Goal: Task Accomplishment & Management: Use online tool/utility

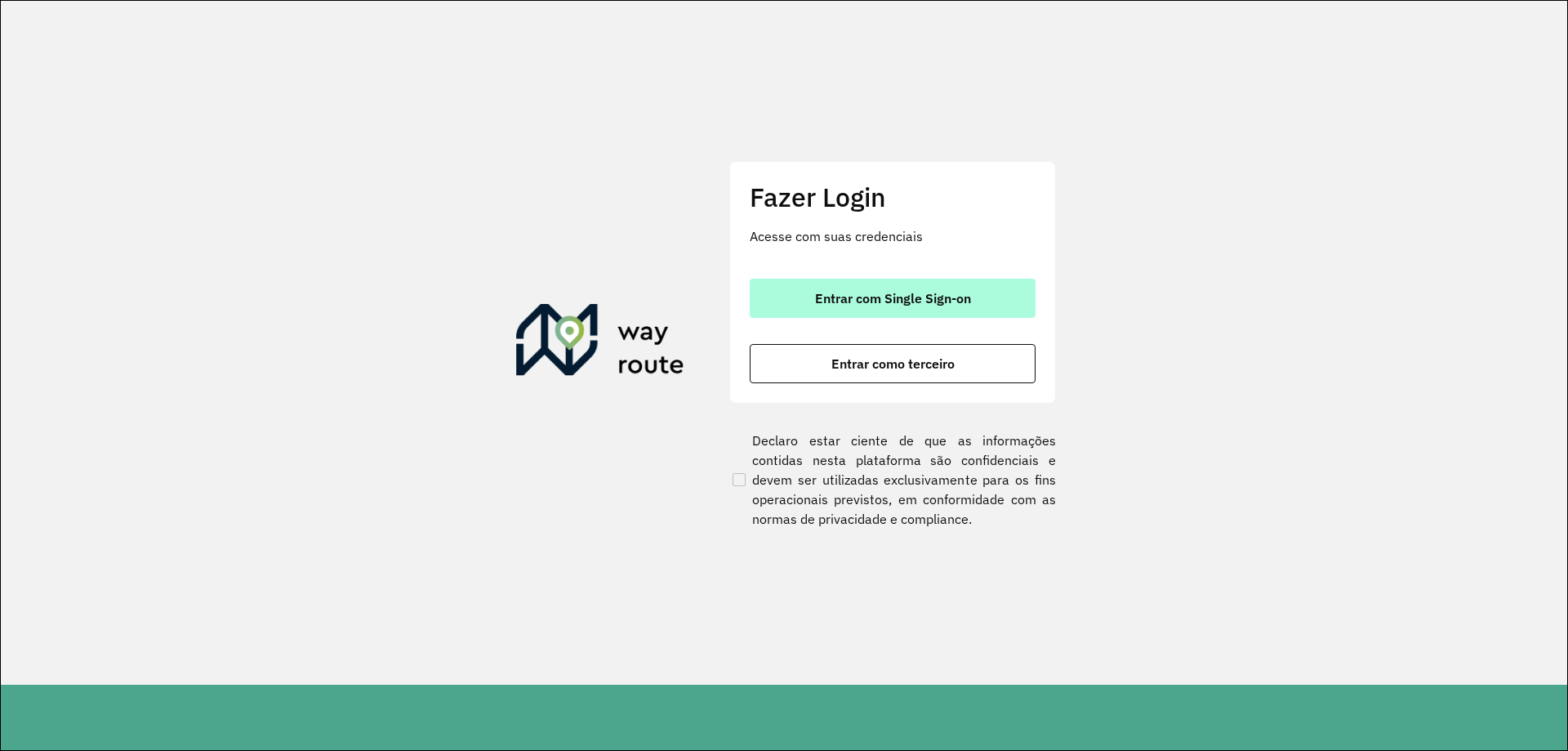
drag, startPoint x: 870, startPoint y: 305, endPoint x: 862, endPoint y: 291, distance: 16.1
click at [870, 305] on span "Entrar com Single Sign-on" at bounding box center [893, 297] width 156 height 13
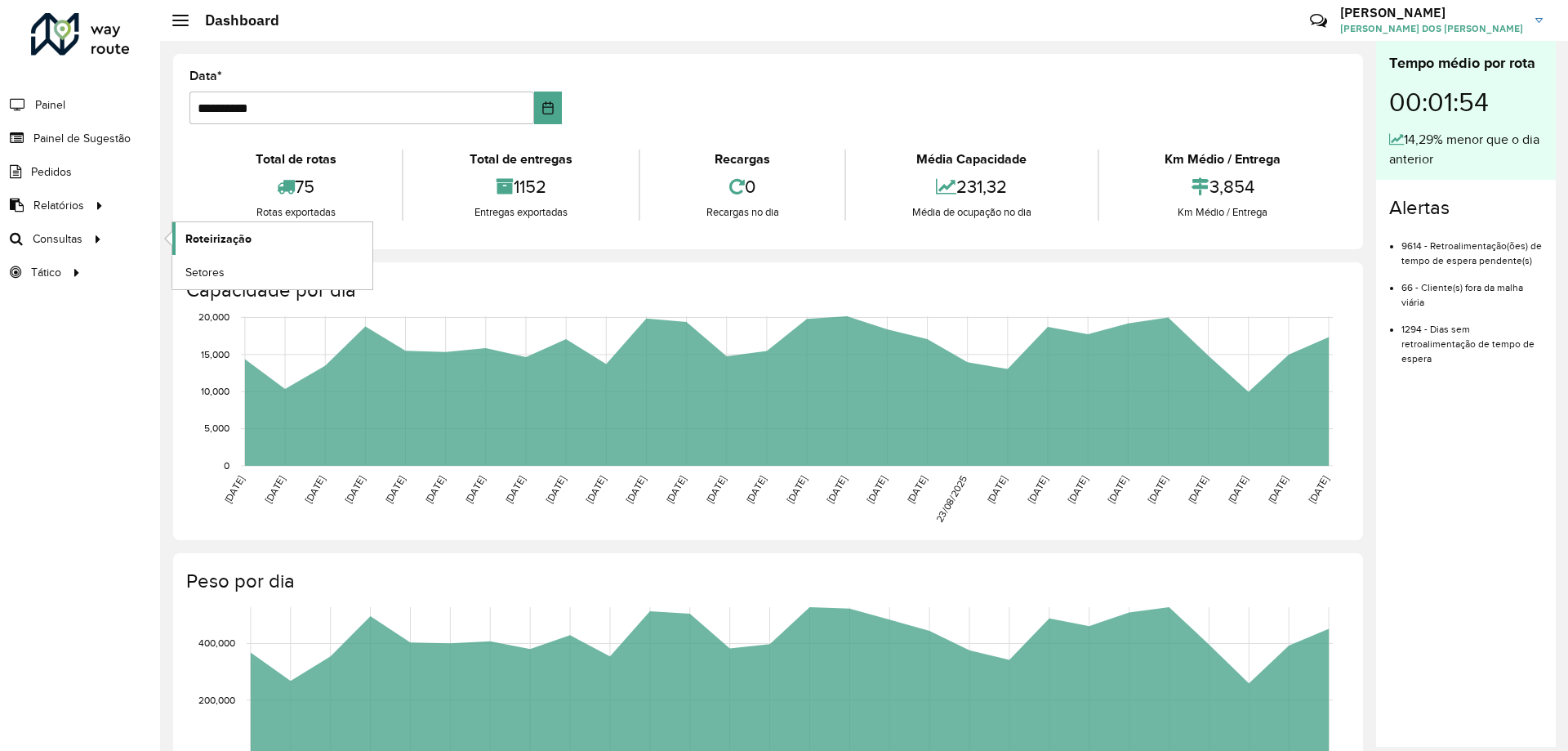
click at [286, 230] on link "Roteirização" at bounding box center [272, 238] width 200 height 33
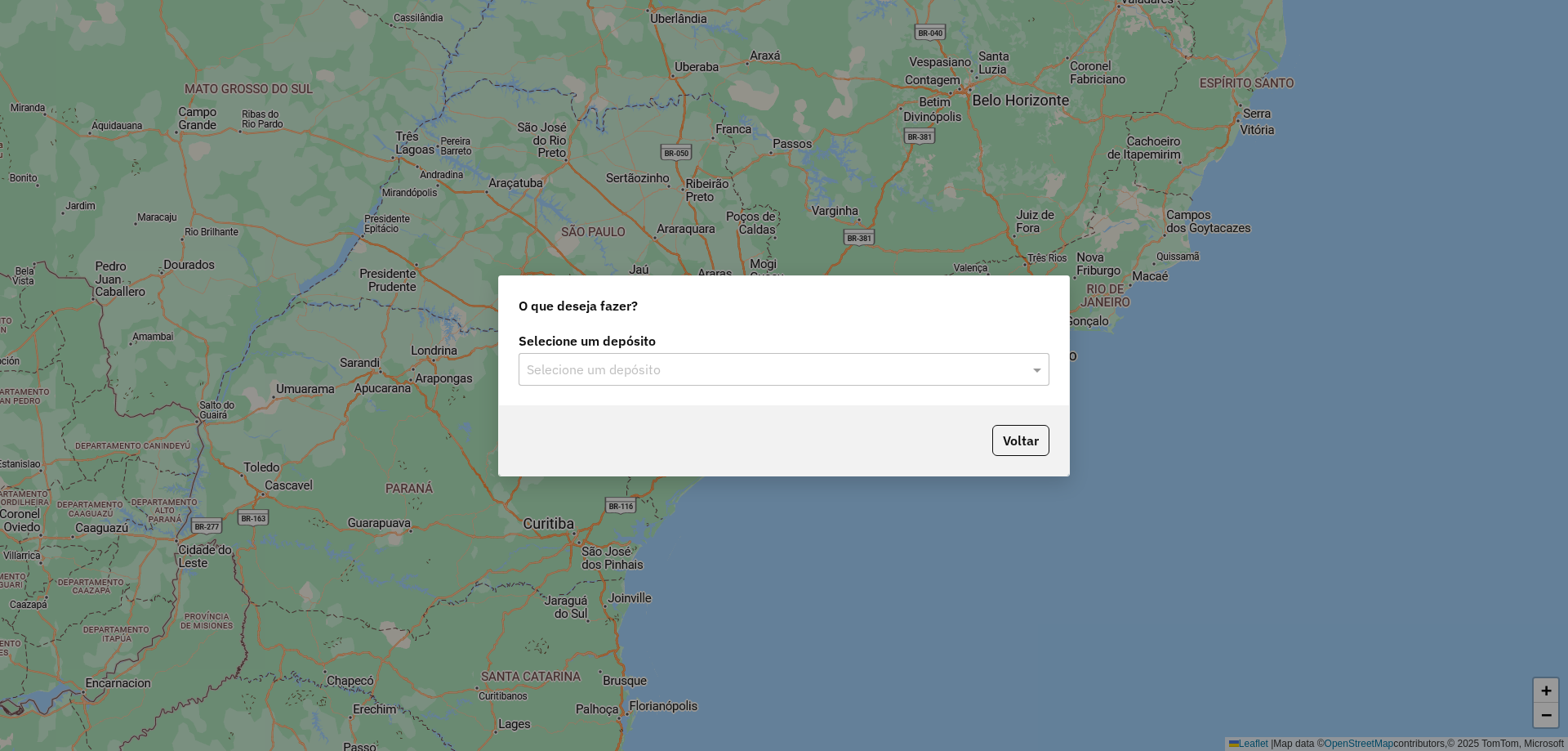
click at [713, 367] on input "text" at bounding box center [768, 369] width 482 height 19
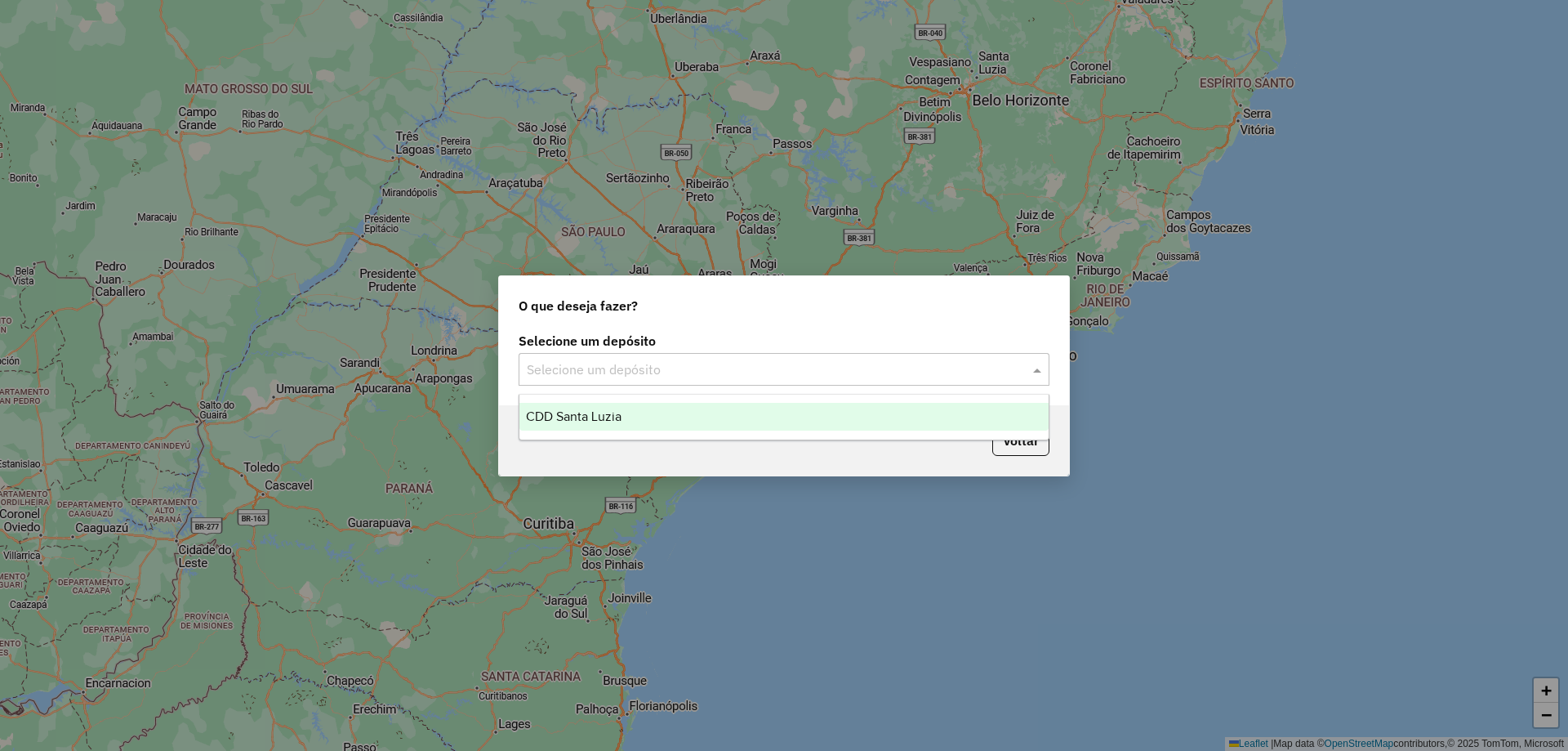
click at [656, 427] on div "CDD Santa Luzia" at bounding box center [784, 416] width 529 height 28
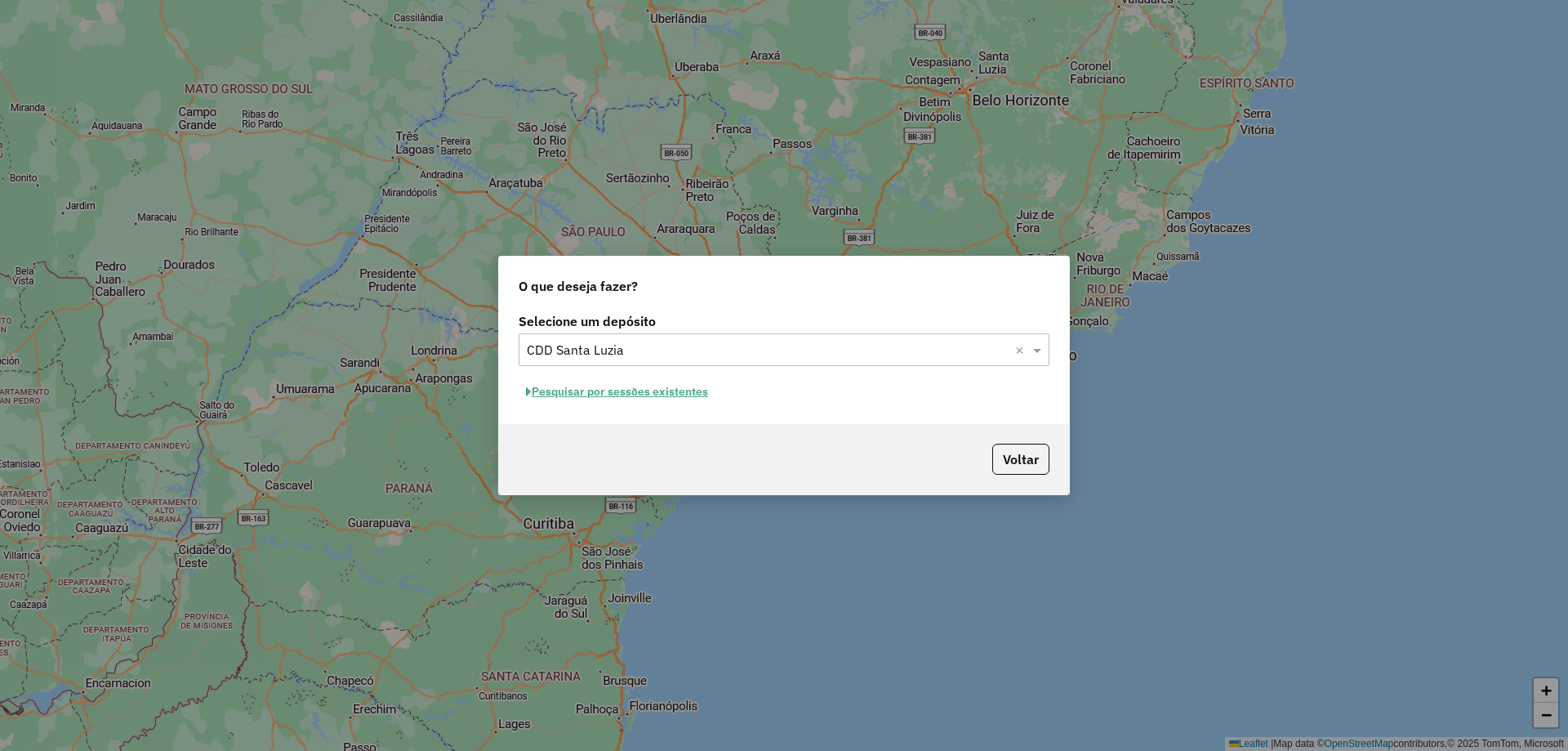
click at [669, 388] on button "Pesquisar por sessões existentes" at bounding box center [616, 392] width 197 height 25
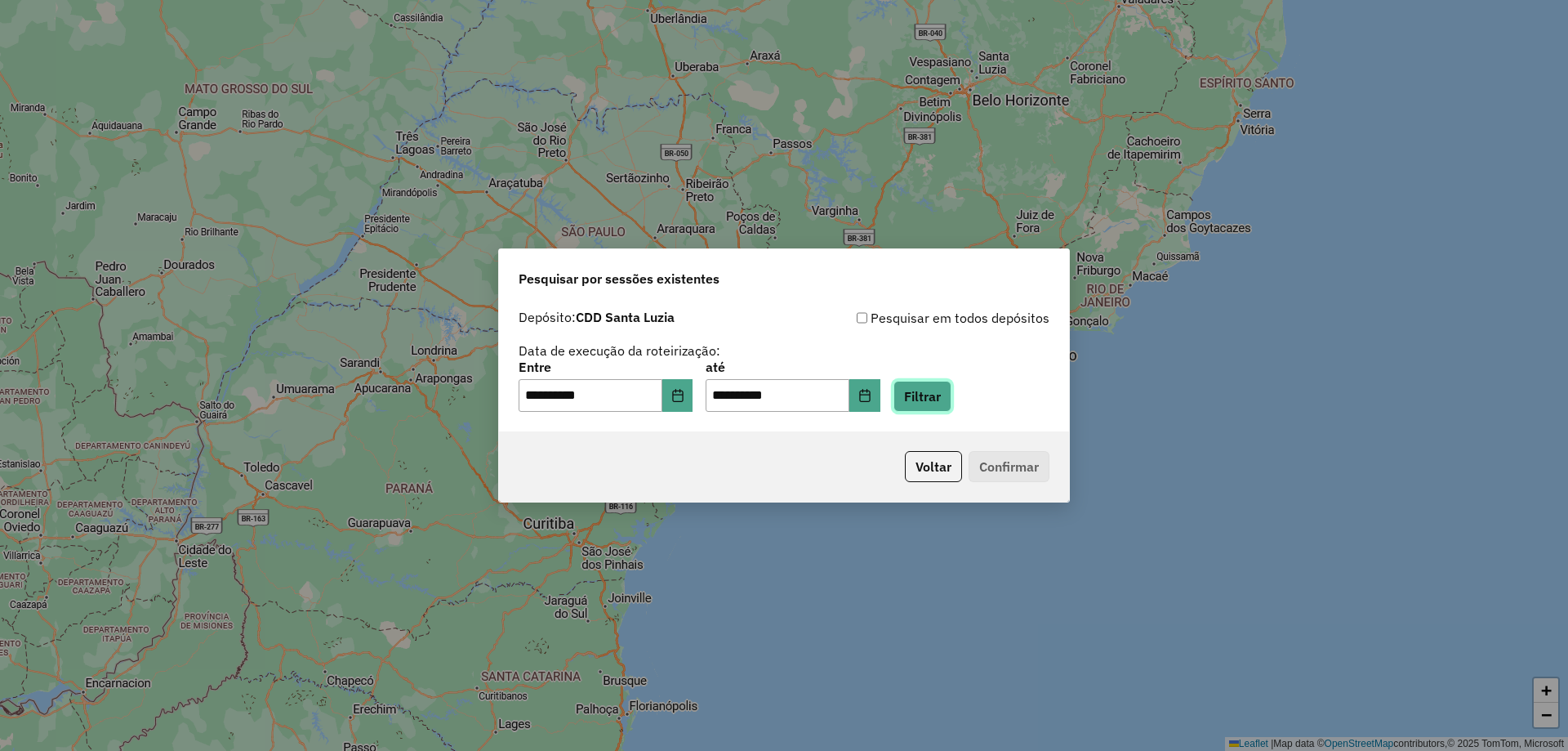
click at [952, 395] on button "Filtrar" at bounding box center [922, 396] width 58 height 31
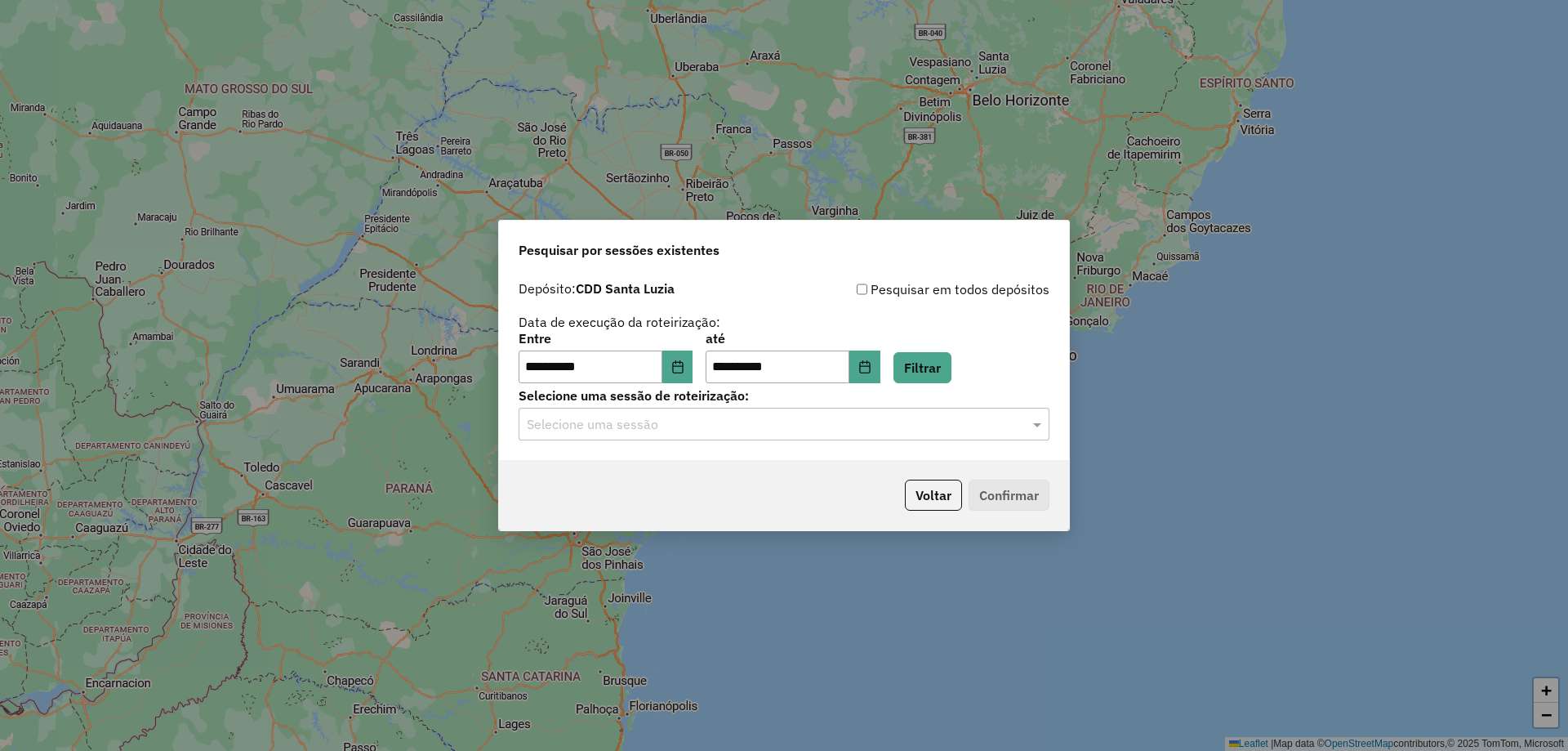
click at [672, 424] on input "text" at bounding box center [768, 424] width 482 height 19
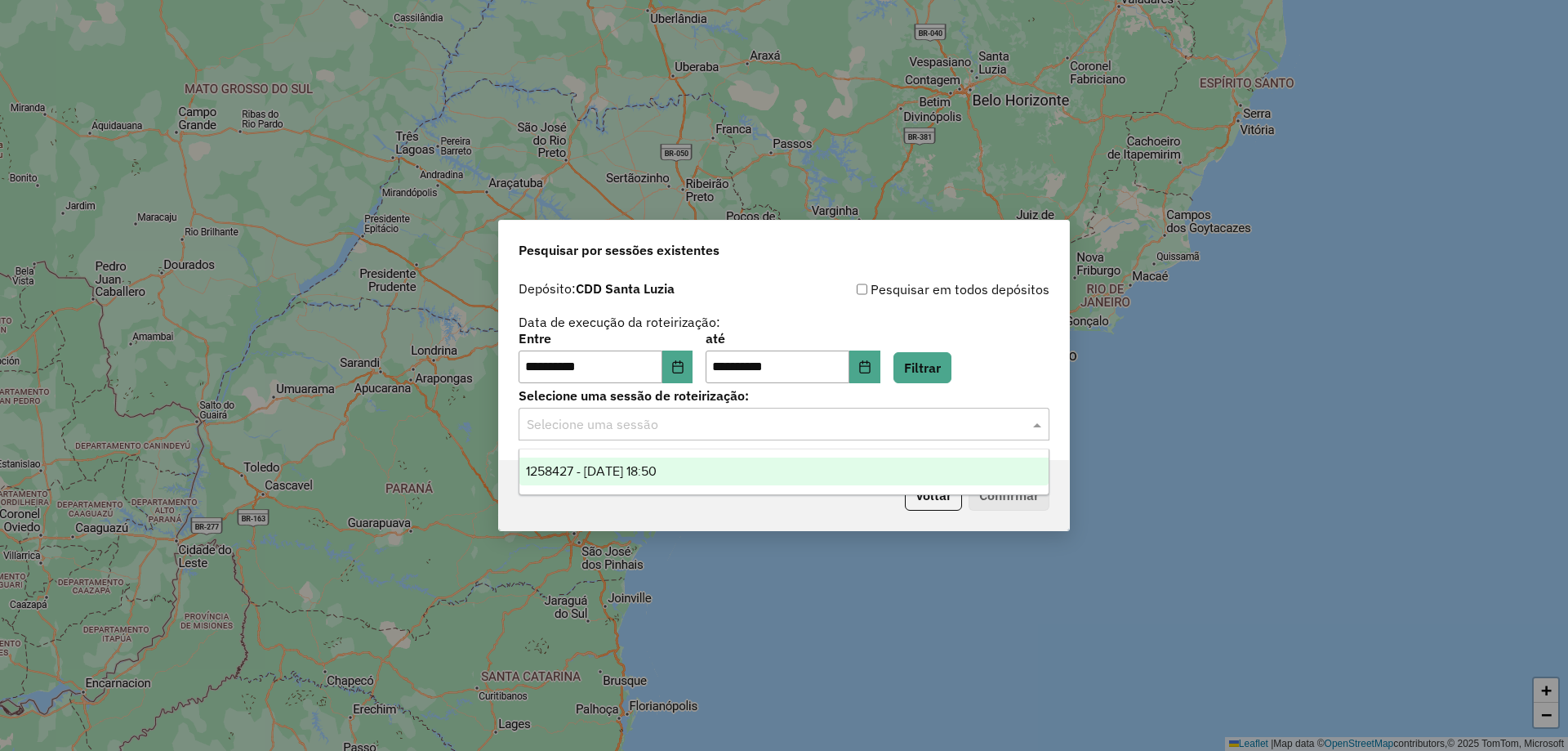
click at [727, 473] on div "1258427 - 03/09/2025 18:50" at bounding box center [784, 471] width 529 height 28
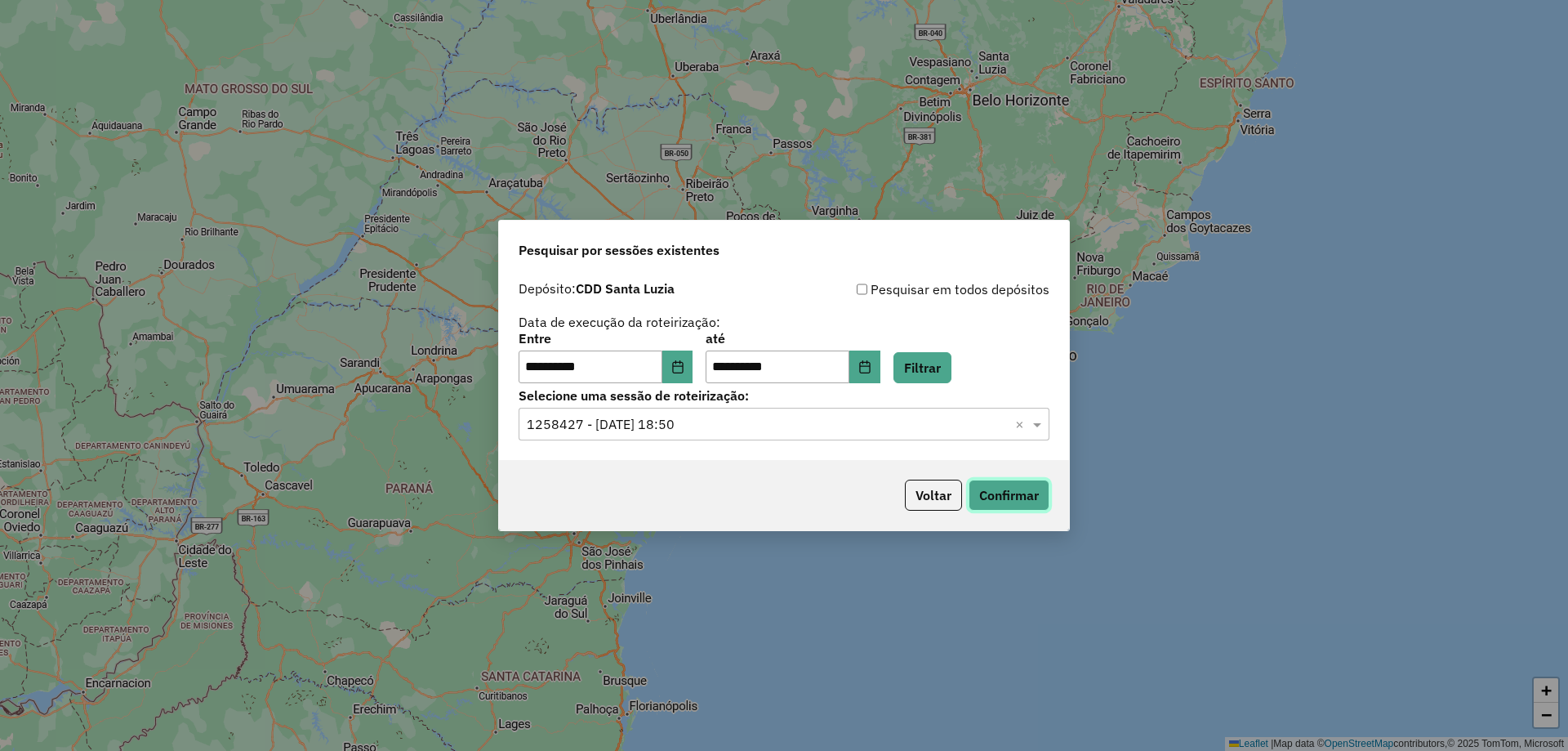
click at [1001, 487] on button "Confirmar" at bounding box center [1009, 495] width 81 height 31
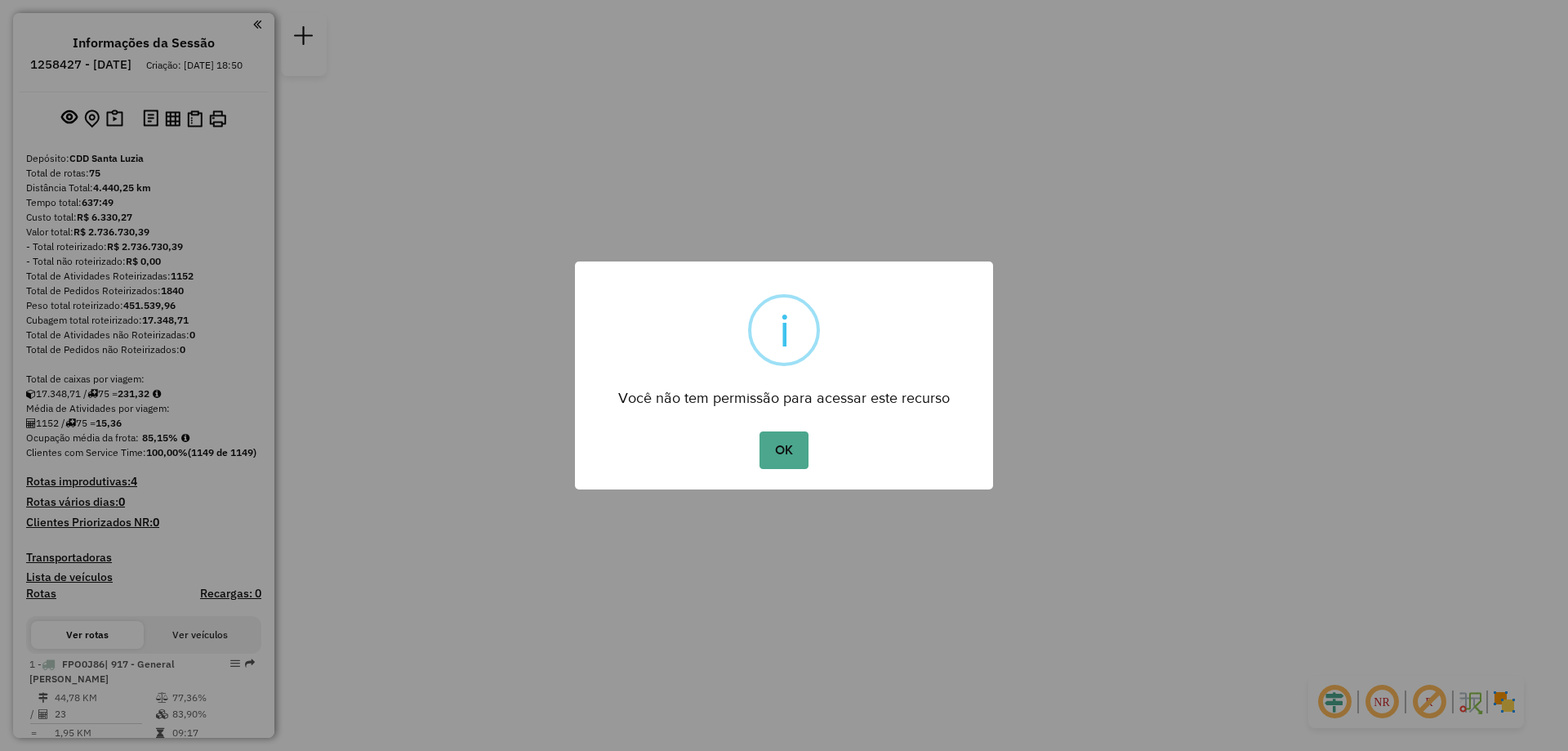
click at [759, 432] on button "OK" at bounding box center [783, 450] width 48 height 37
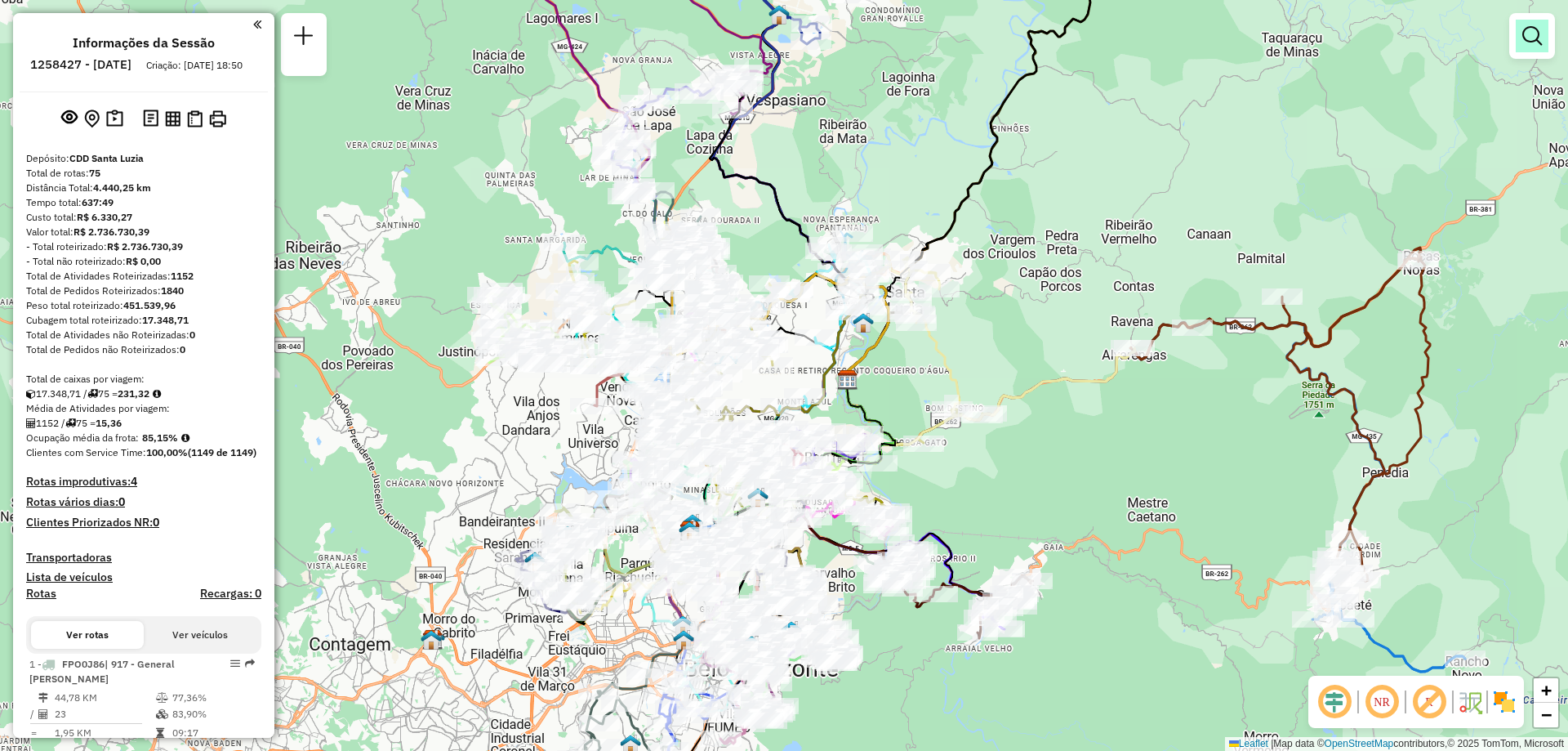
click at [1533, 34] on em at bounding box center [1531, 35] width 19 height 19
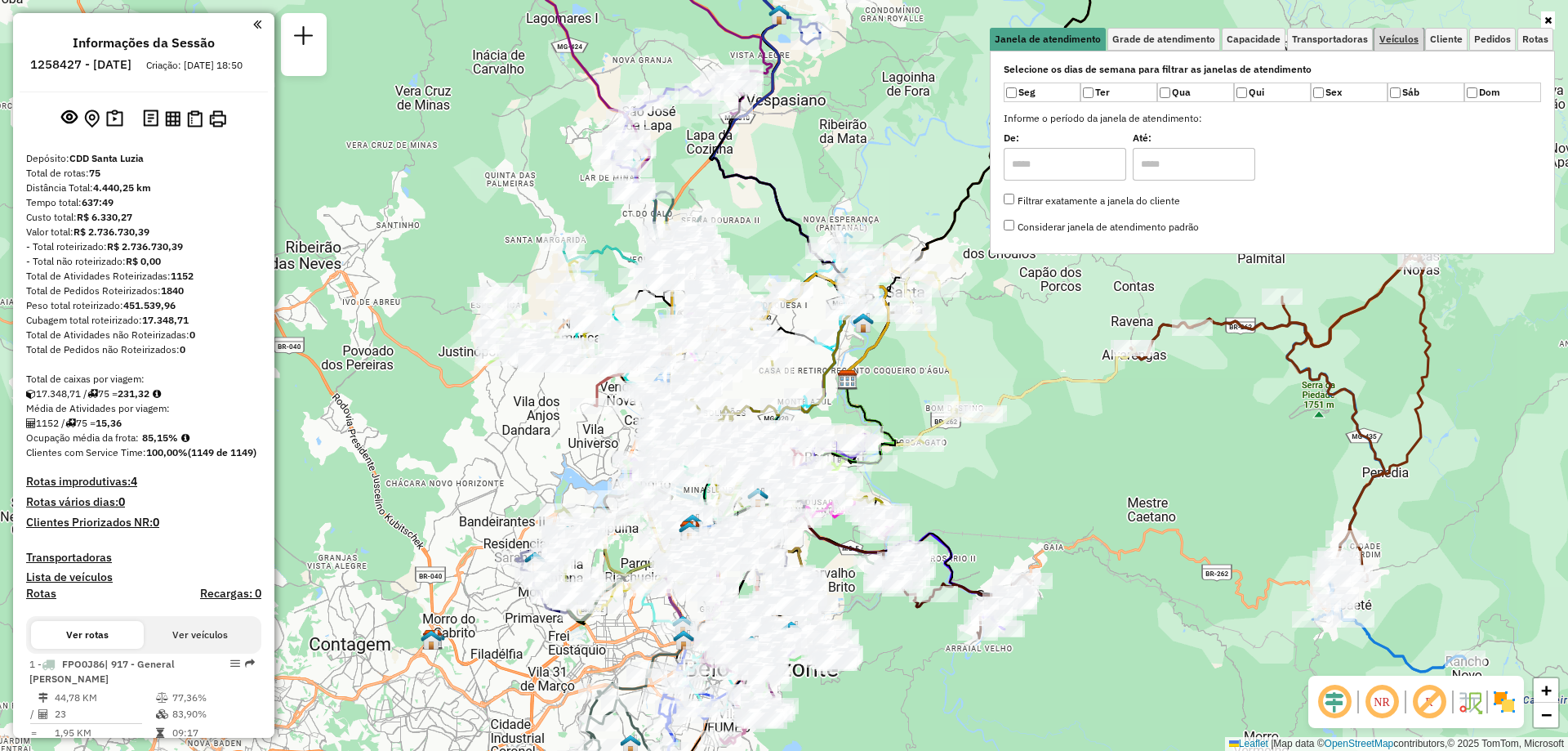
click at [1408, 45] on link "Veículos" at bounding box center [1398, 39] width 49 height 23
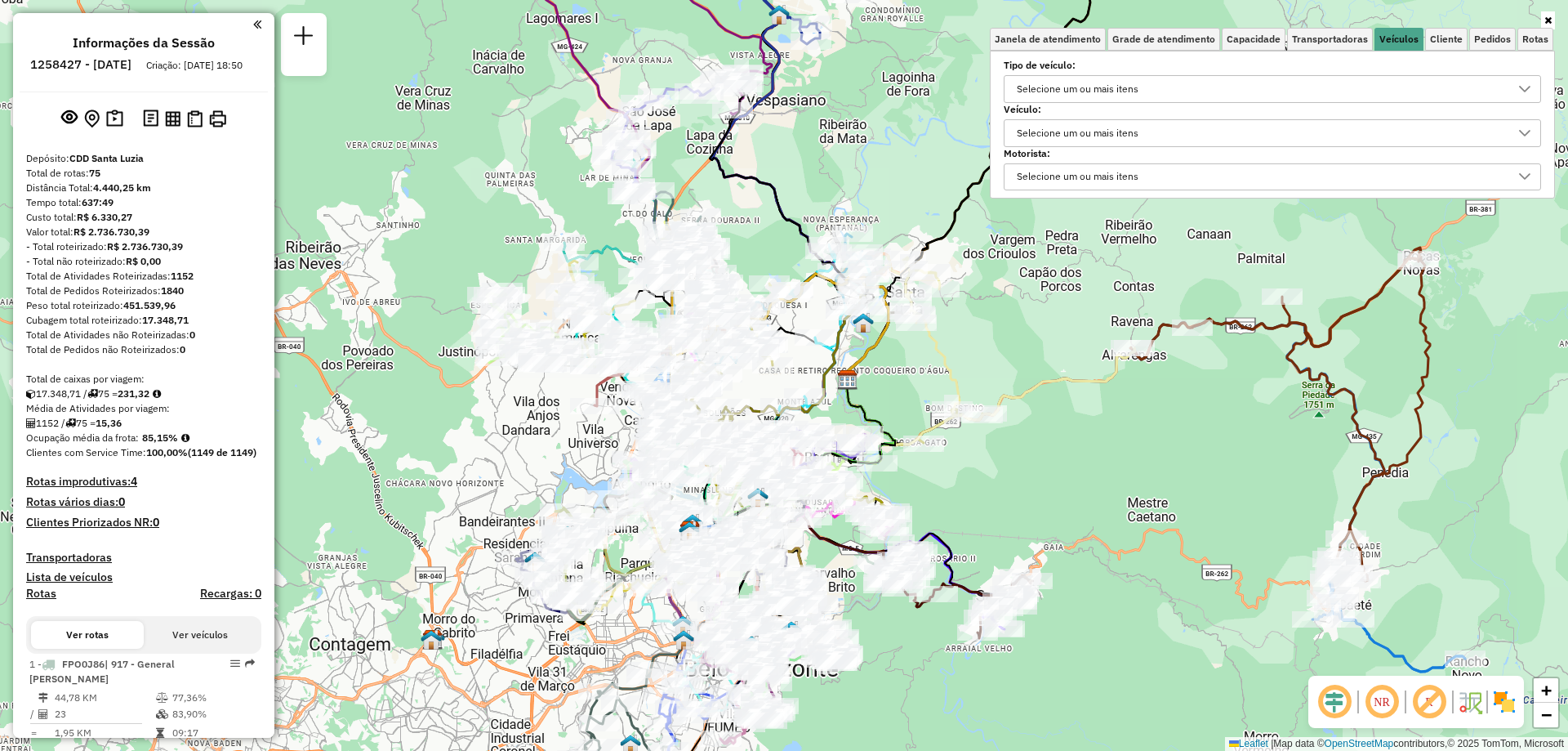
click at [1144, 136] on div "Selecione um ou mais itens" at bounding box center [1077, 133] width 133 height 26
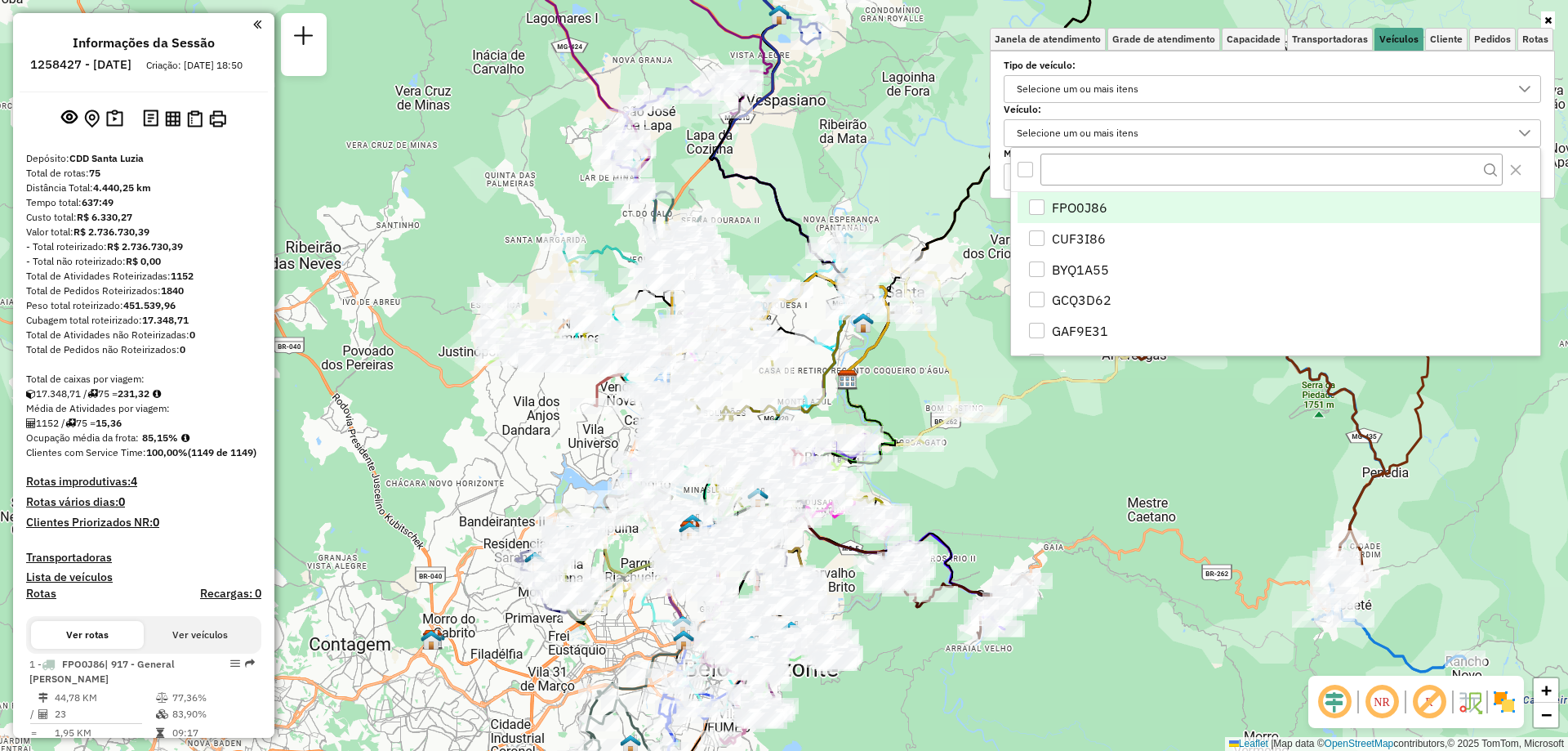
scroll to position [10, 57]
click at [1144, 136] on div "Selecione um ou mais itens" at bounding box center [1077, 133] width 133 height 26
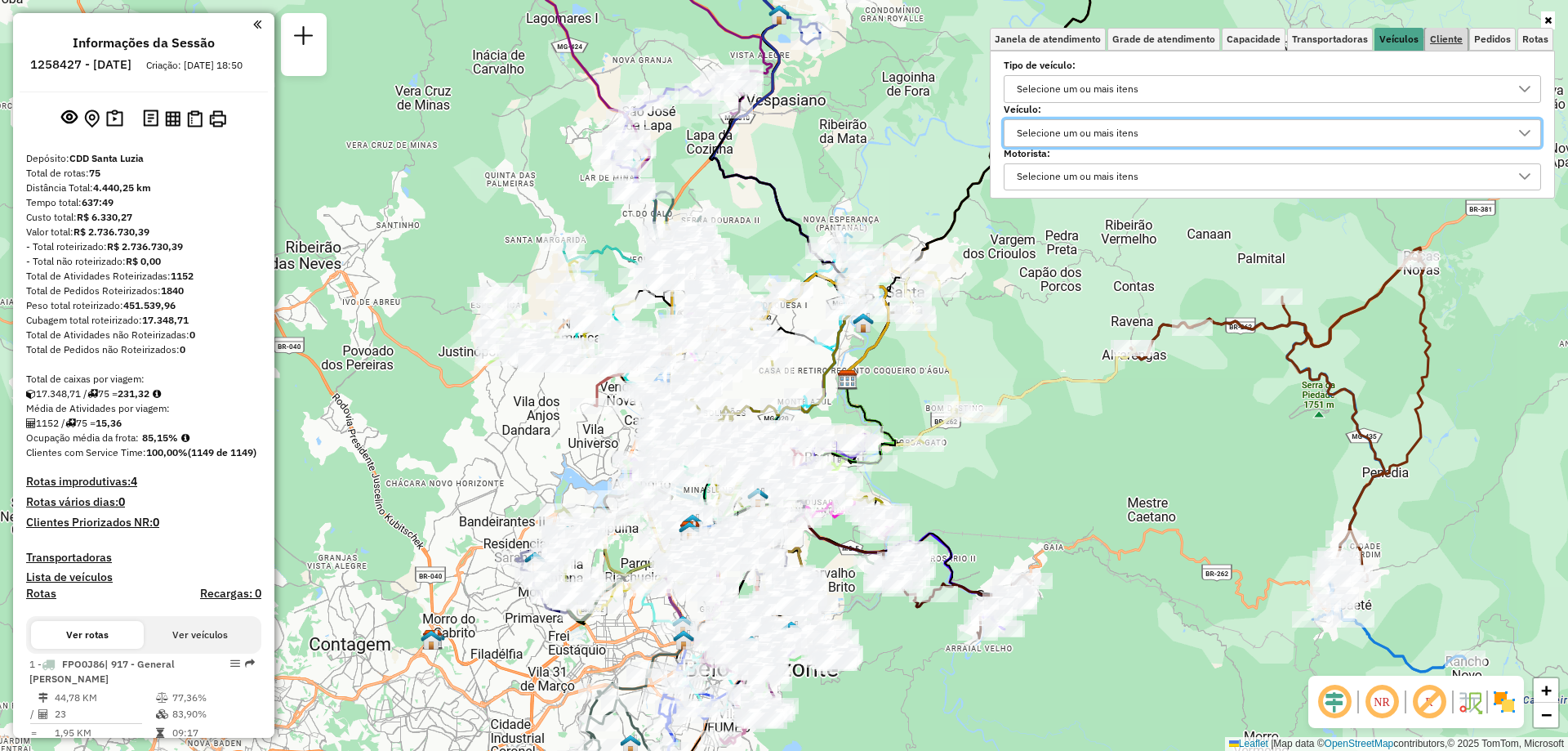
click at [1447, 30] on link "Cliente" at bounding box center [1446, 39] width 42 height 23
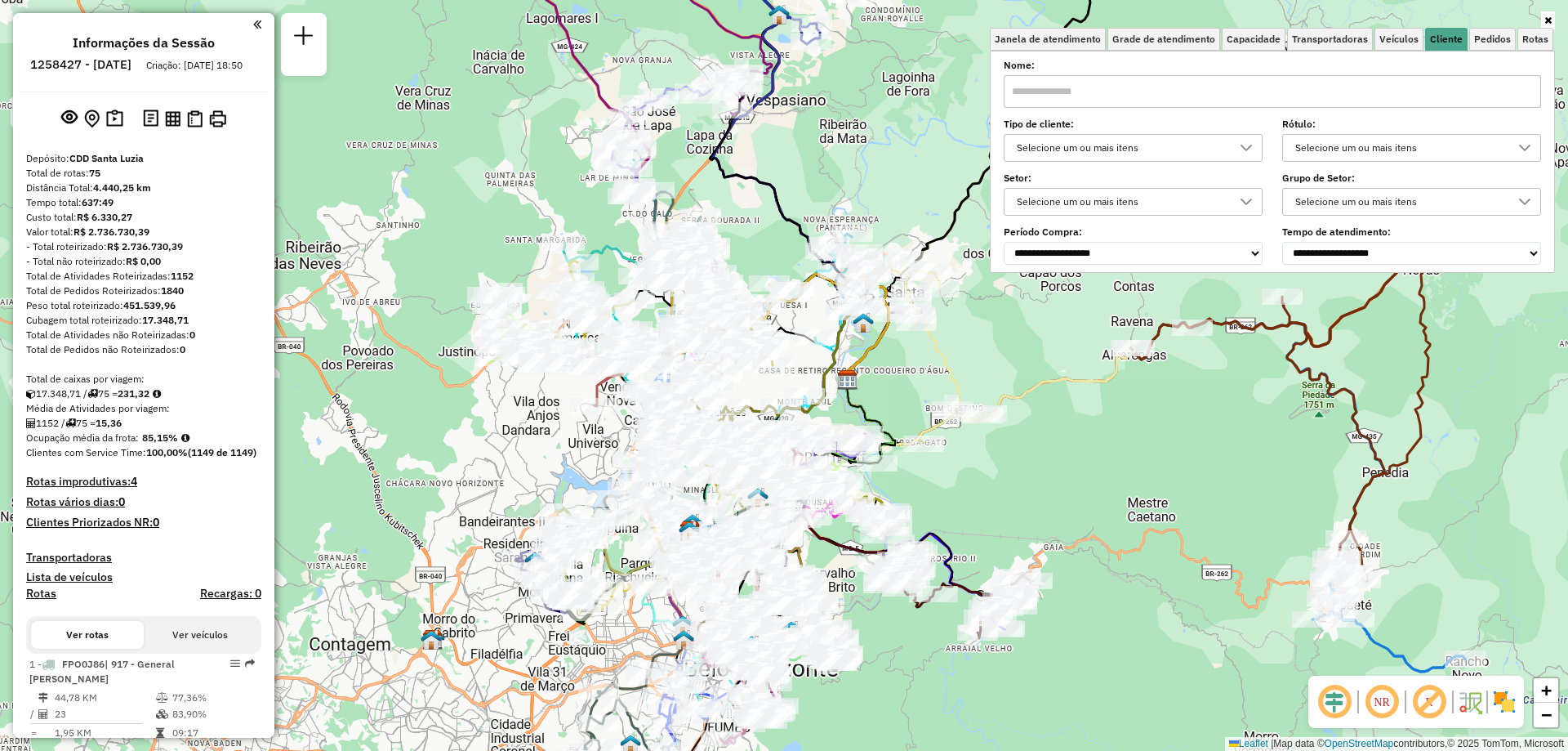
click at [1132, 151] on div "Selecione um ou mais itens" at bounding box center [1120, 148] width 220 height 26
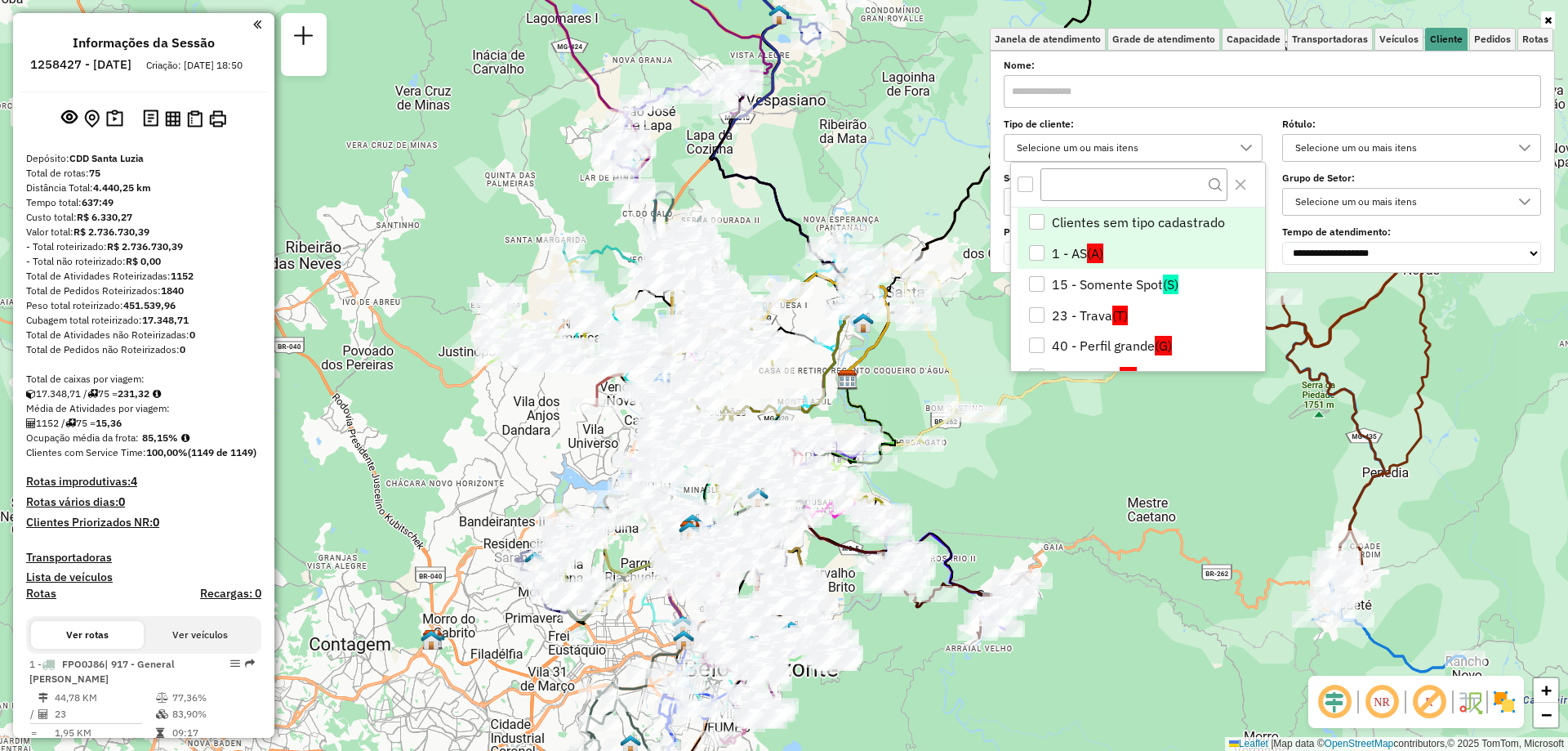
scroll to position [163, 0]
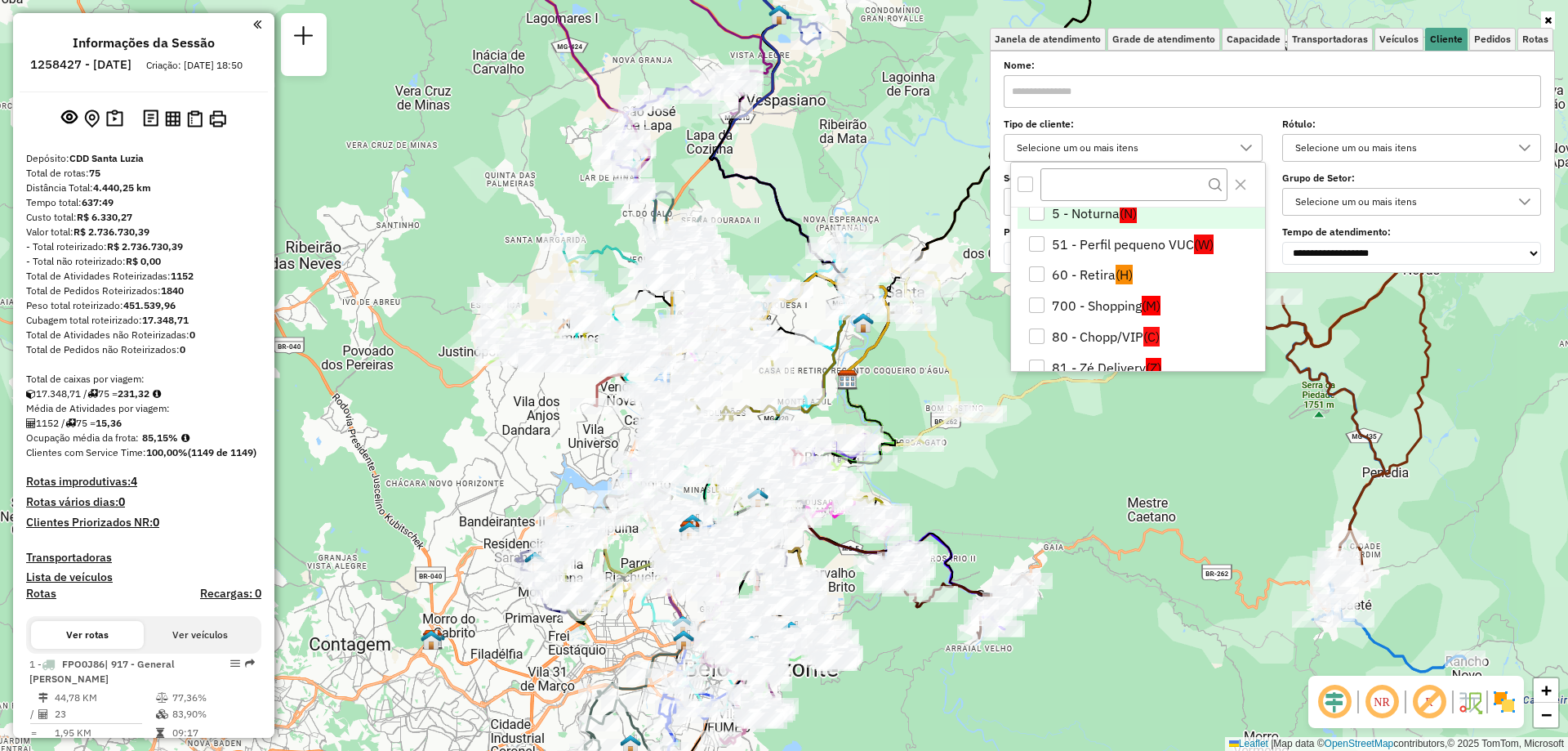
click at [1101, 206] on div "Clientes sem tipo cadastrado 1 - AS (A) 15 - Somente Spot (S) 23 - Trava (T) 40…" at bounding box center [1137, 266] width 256 height 210
click at [1090, 220] on li "5 - Noturna (N)" at bounding box center [1141, 213] width 247 height 31
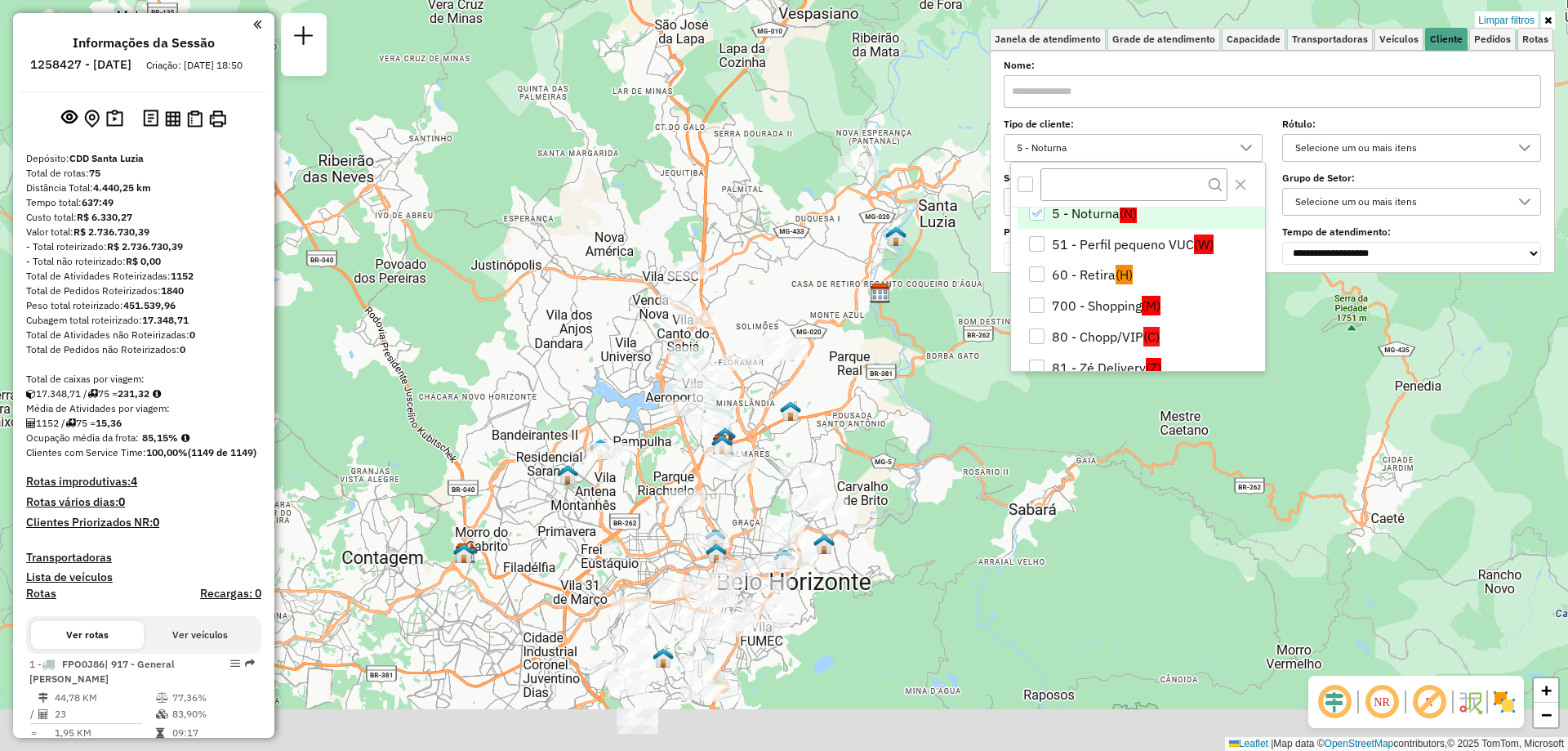
drag, startPoint x: 803, startPoint y: 479, endPoint x: 848, endPoint y: 324, distance: 161.4
click at [848, 324] on div "Limpar filtros Janela de atendimento Grade de atendimento Capacidade Transporta…" at bounding box center [784, 375] width 1568 height 751
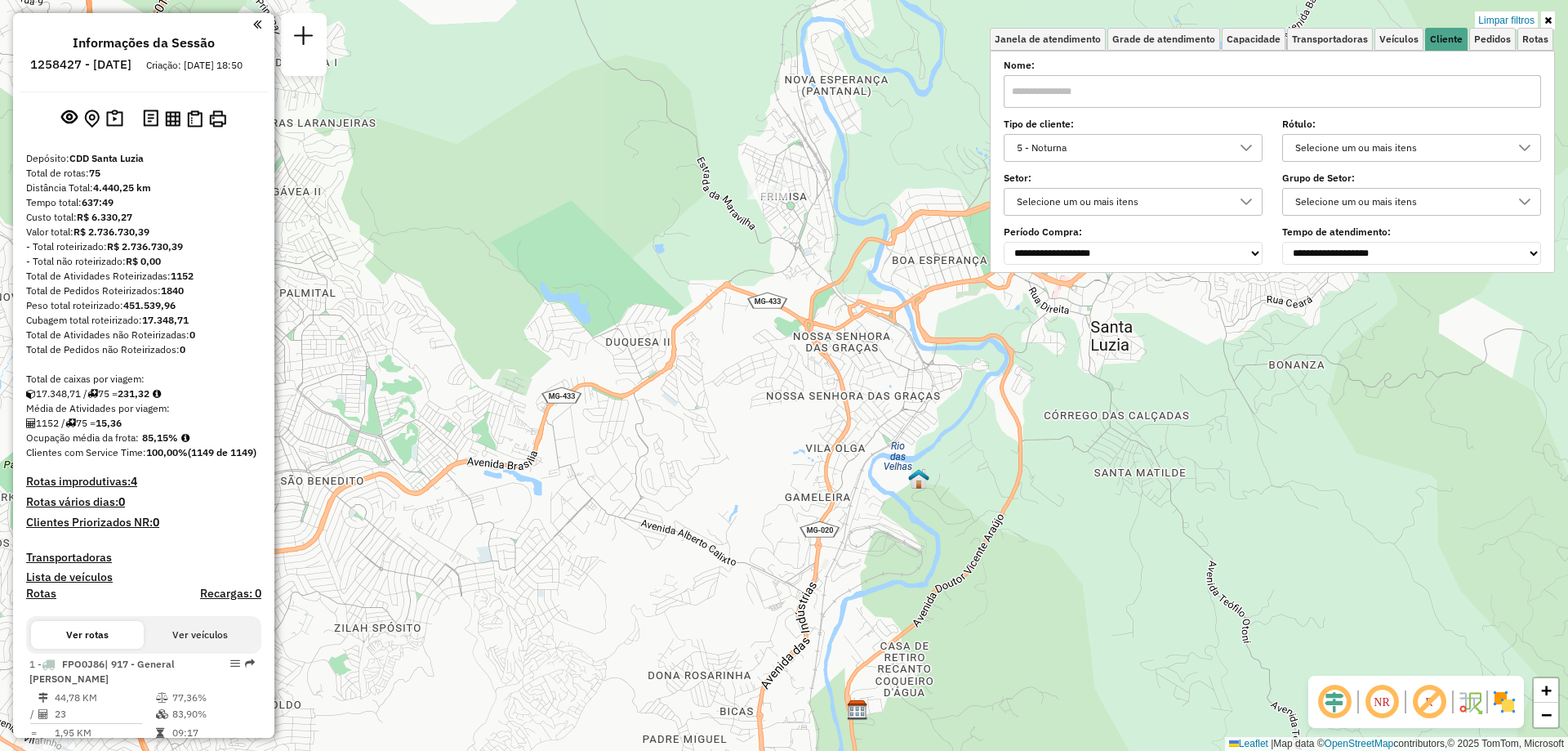
click at [1101, 143] on div "5 - Noturna" at bounding box center [1120, 148] width 220 height 26
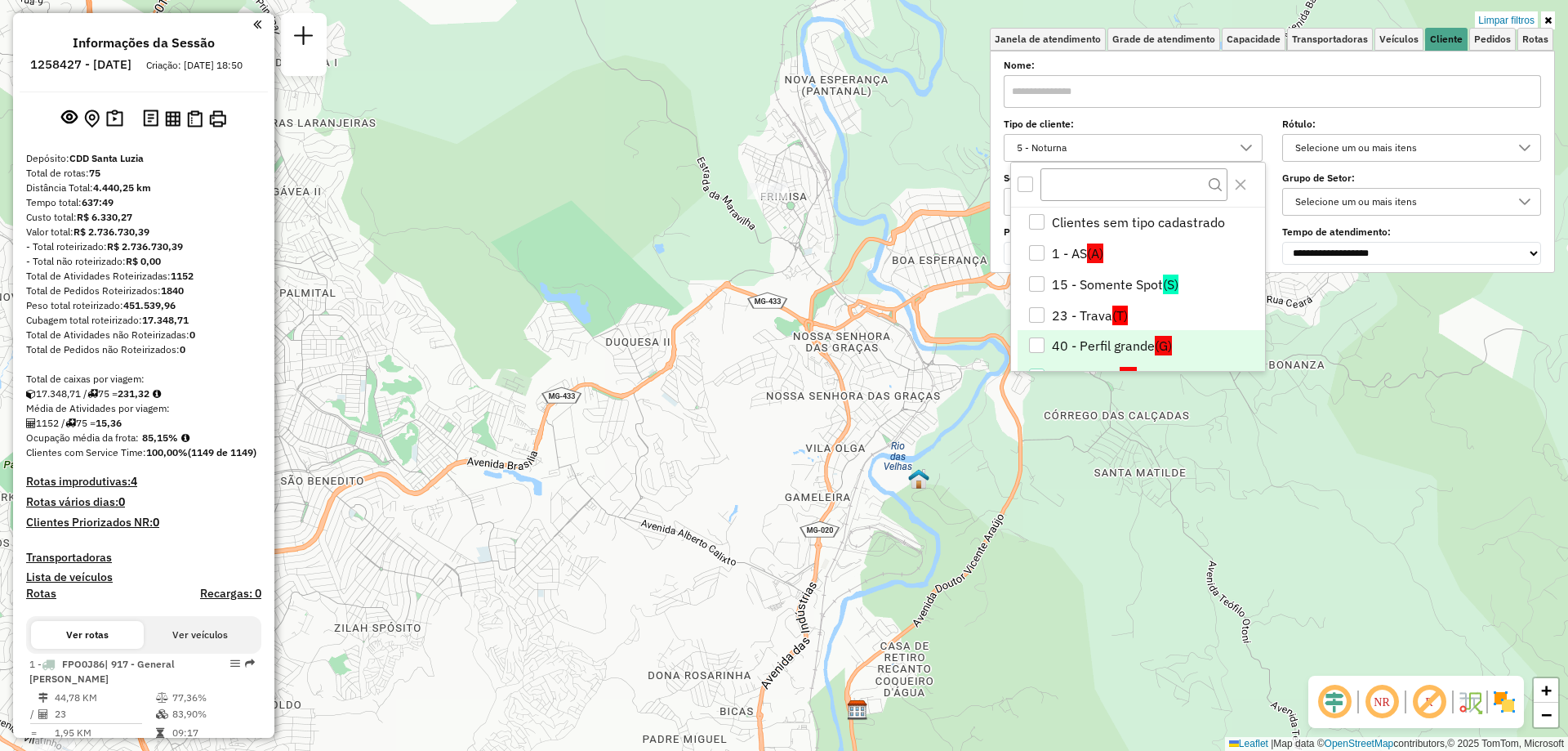
scroll to position [21, 0]
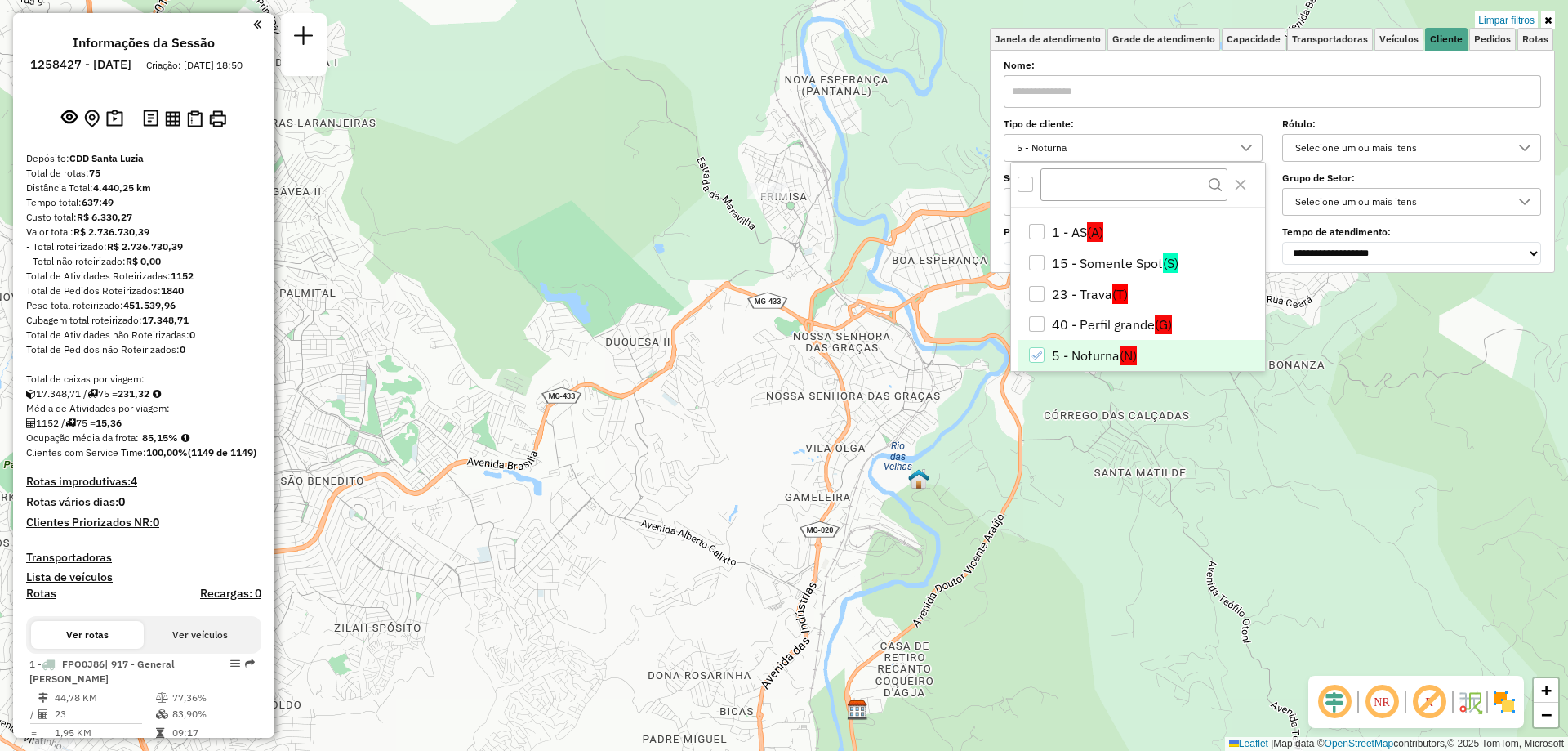
click at [1039, 355] on icon "5 - Noturna" at bounding box center [1036, 356] width 12 height 12
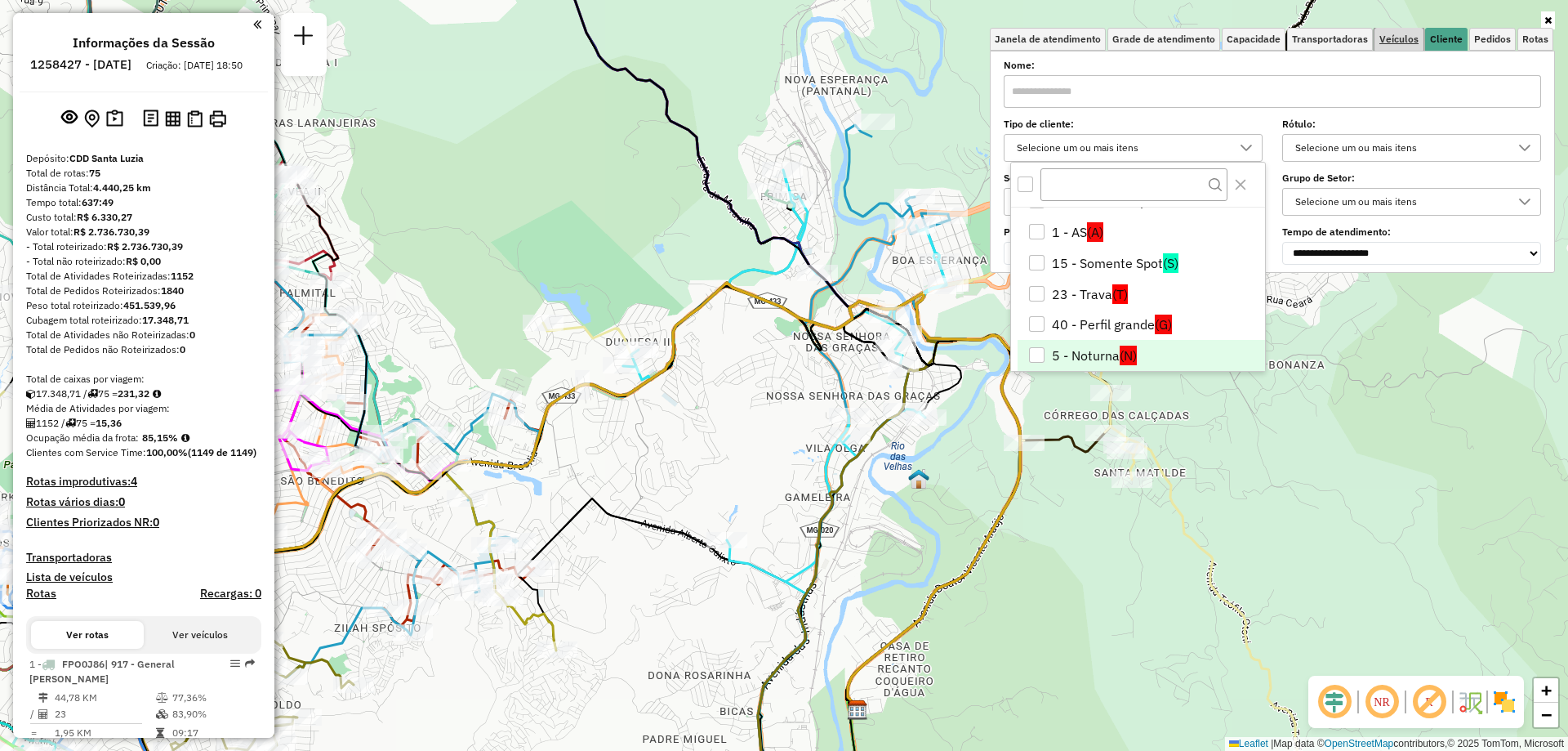
click at [1404, 36] on span "Veículos" at bounding box center [1398, 40] width 39 height 10
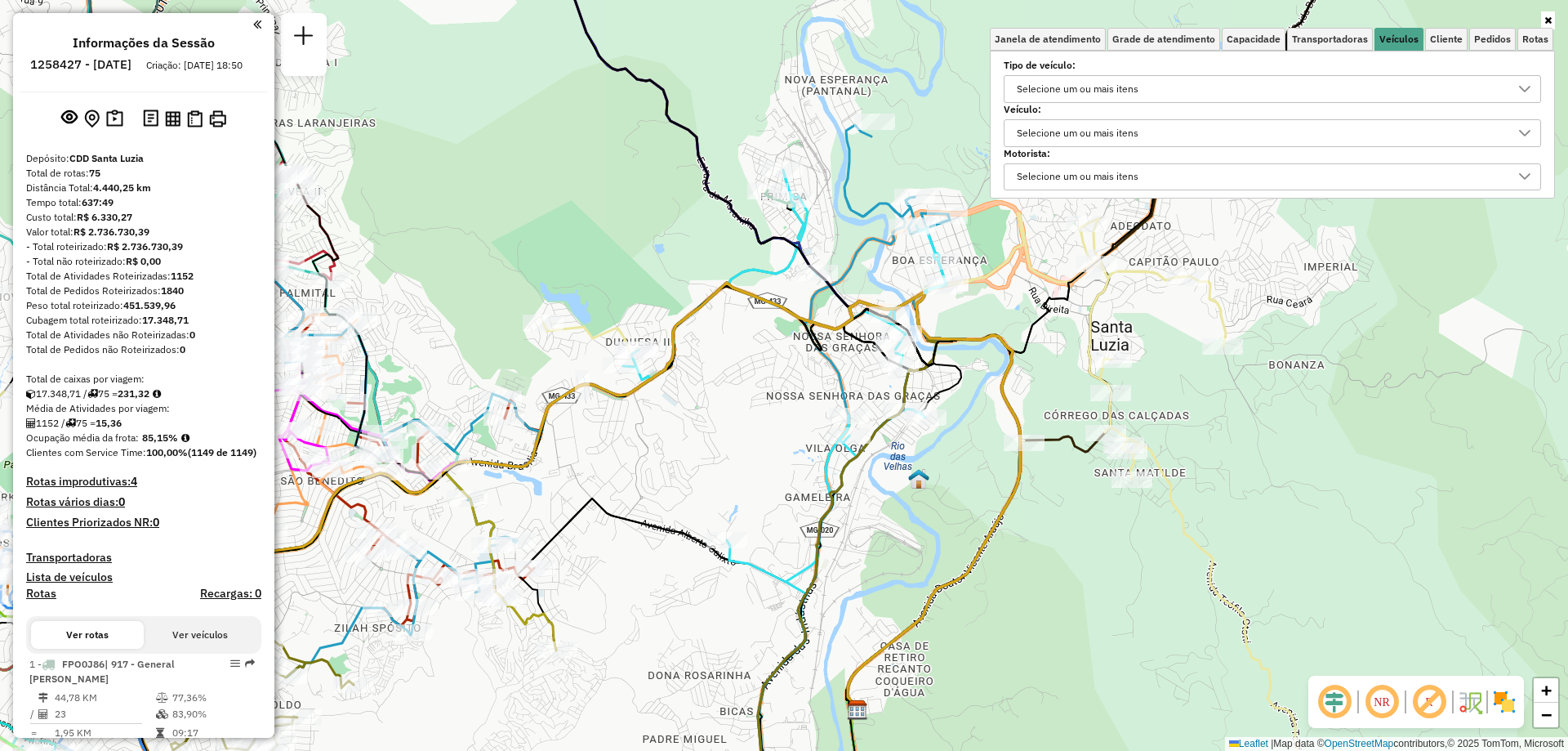
click at [1177, 128] on div "Selecione um ou mais itens" at bounding box center [1260, 133] width 498 height 26
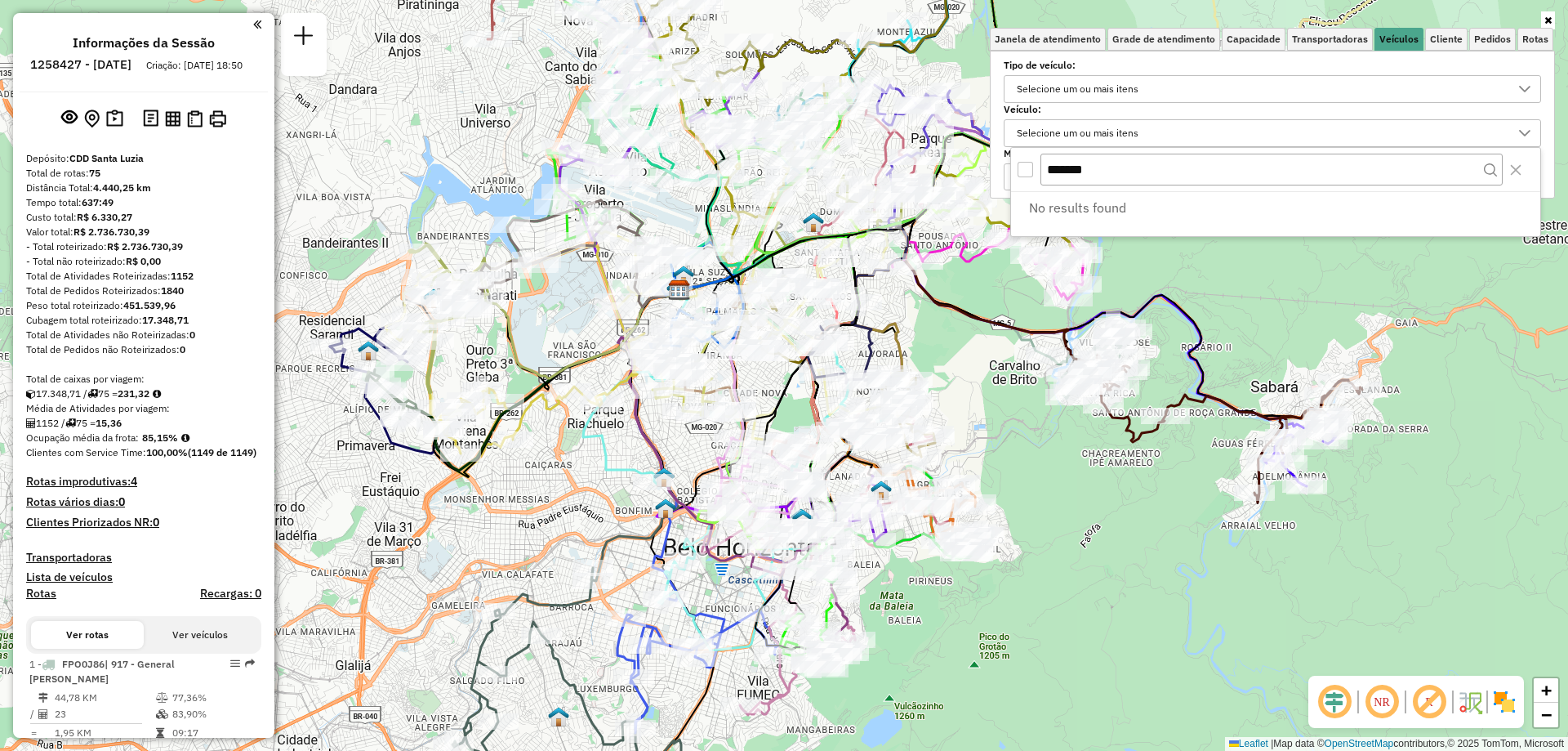
type input "*******"
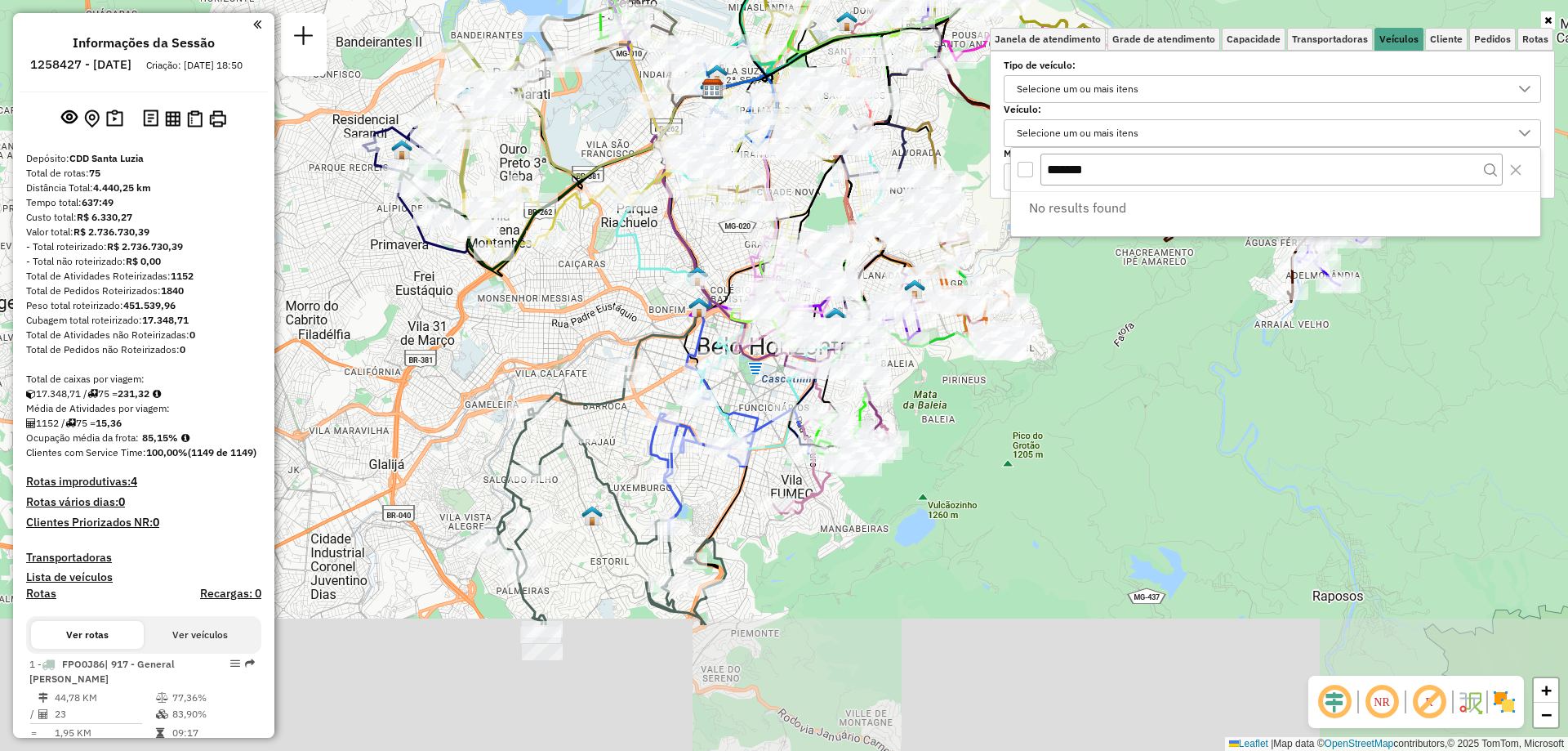
drag, startPoint x: 558, startPoint y: 490, endPoint x: 596, endPoint y: 290, distance: 203.6
click at [596, 290] on div "Janela de atendimento Grade de atendimento Capacidade Transportadoras Veículos …" at bounding box center [784, 375] width 1568 height 751
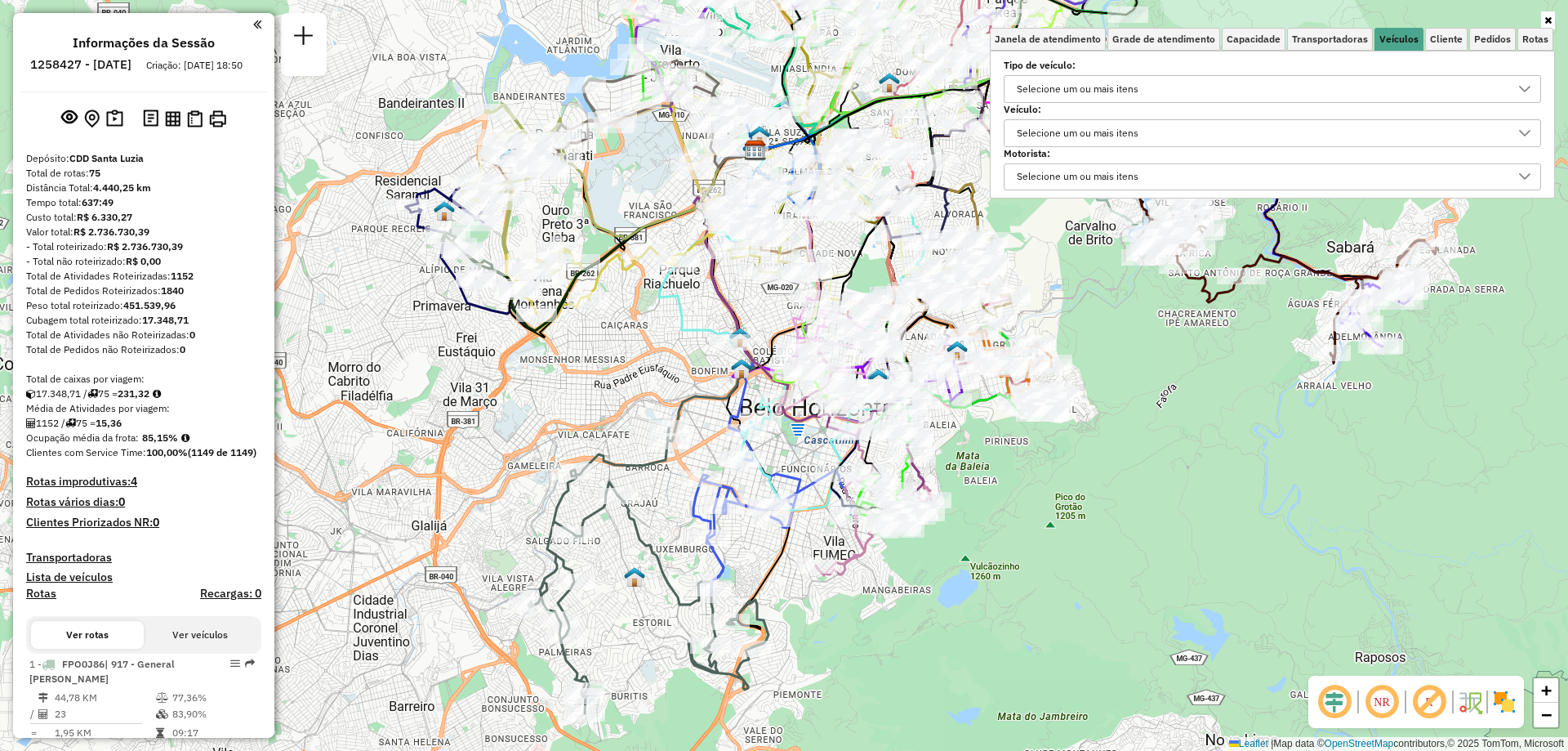
drag, startPoint x: 596, startPoint y: 290, endPoint x: 638, endPoint y: 356, distance: 78.2
click at [638, 356] on div "Janela de atendimento Grade de atendimento Capacidade Transportadoras Veículos …" at bounding box center [784, 375] width 1568 height 751
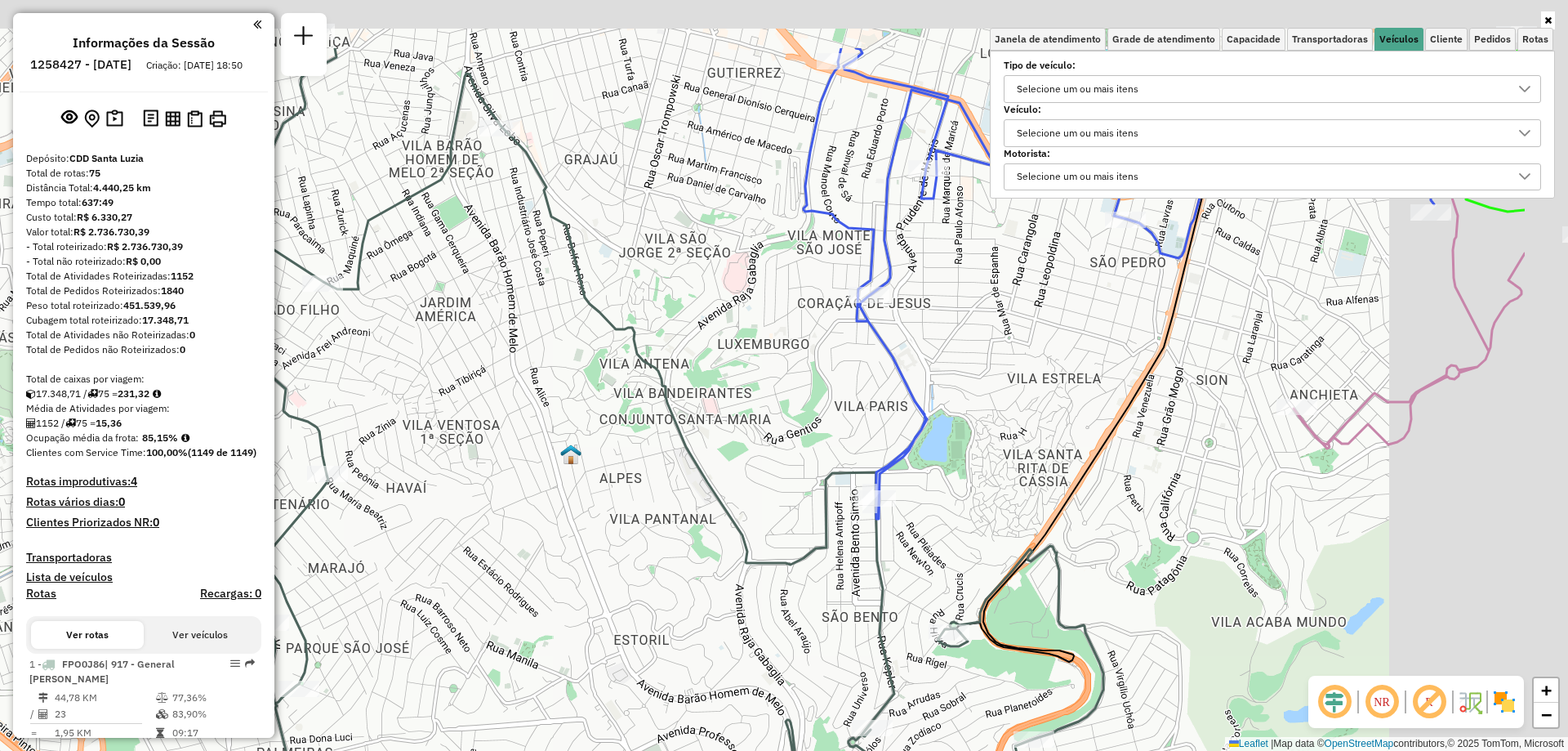
drag, startPoint x: 877, startPoint y: 273, endPoint x: 675, endPoint y: 397, distance: 237.0
click at [675, 397] on div "Janela de atendimento Grade de atendimento Capacidade Transportadoras Veículos …" at bounding box center [784, 375] width 1568 height 751
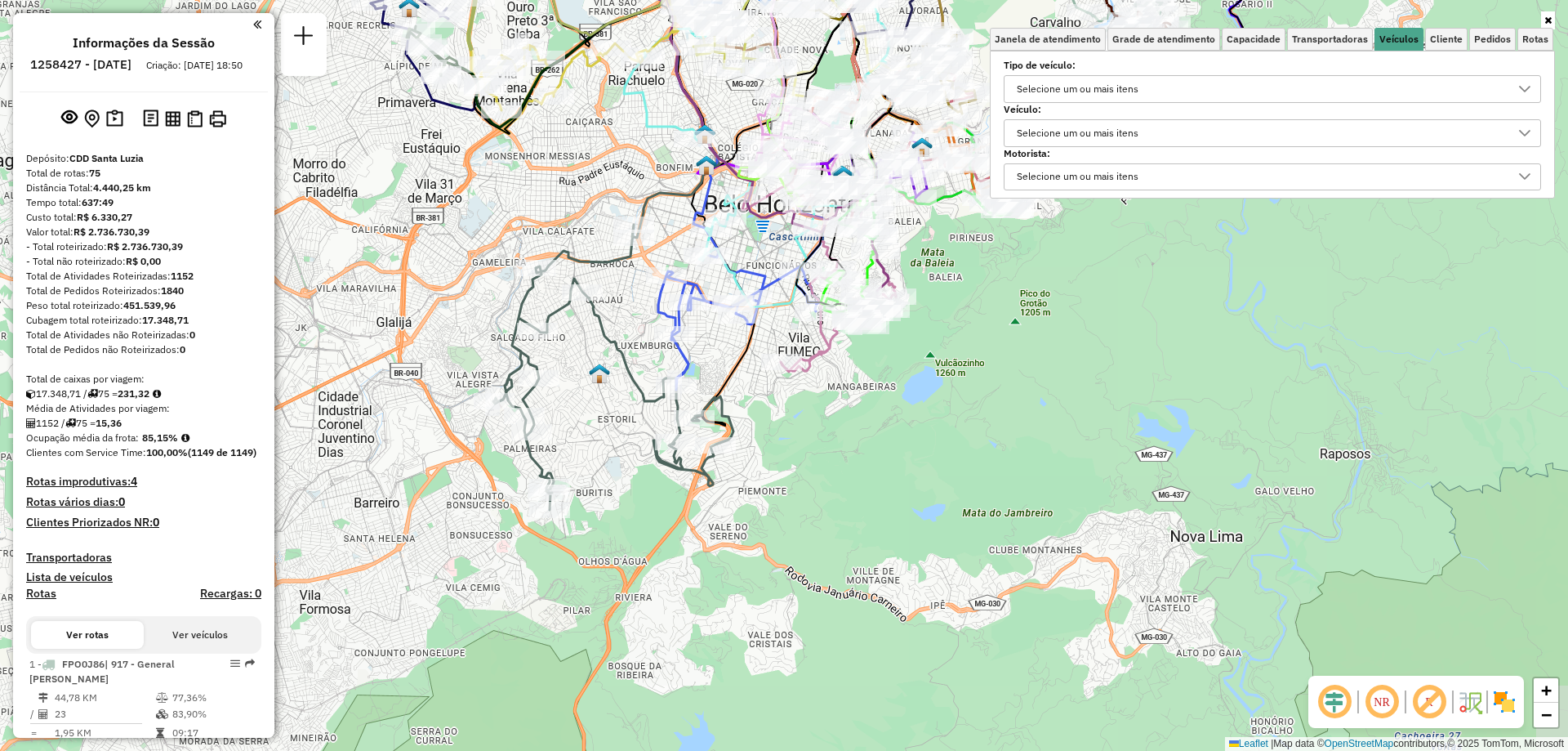
click at [1101, 137] on div "Selecione um ou mais itens" at bounding box center [1077, 133] width 133 height 26
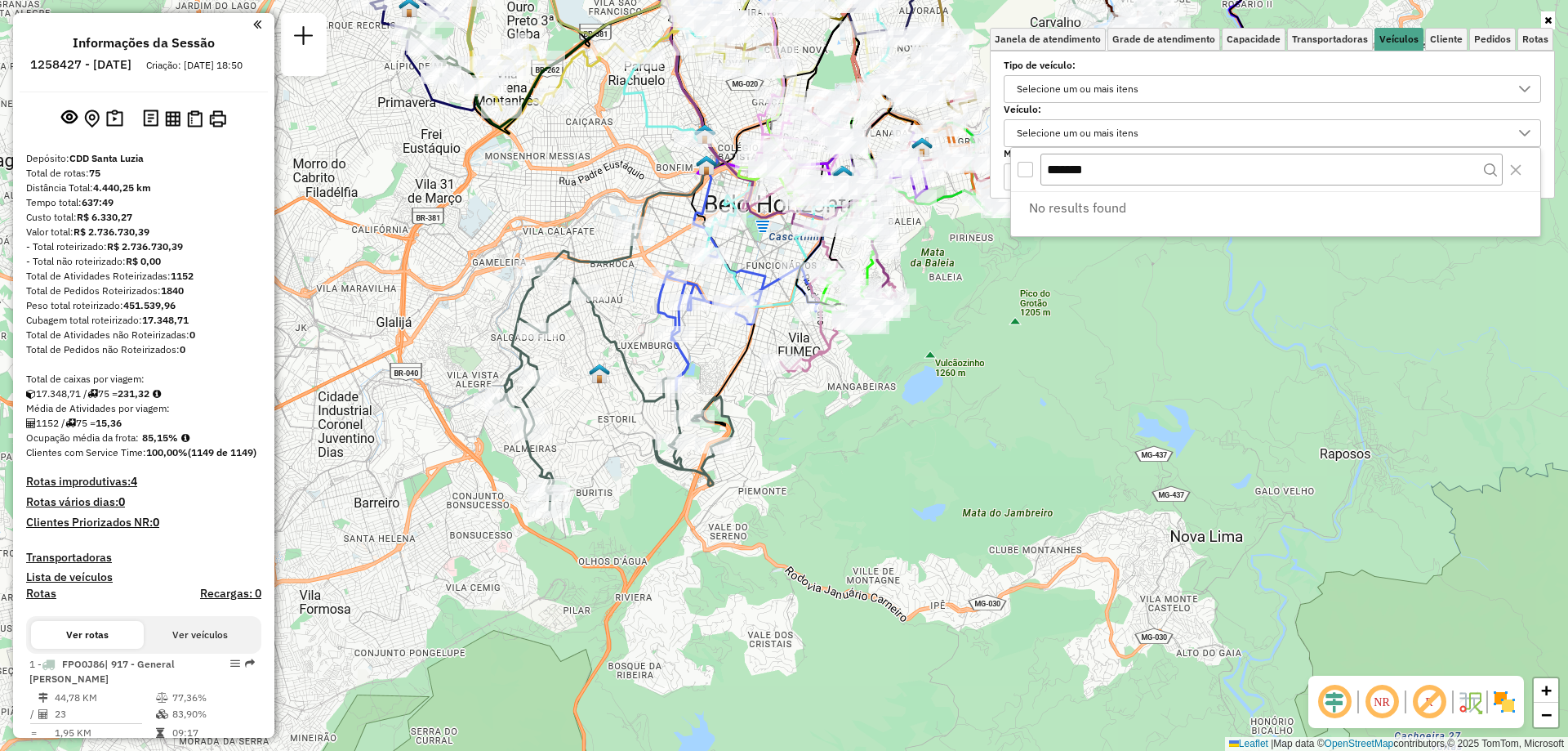
drag, startPoint x: 1116, startPoint y: 168, endPoint x: 1003, endPoint y: 169, distance: 113.0
click at [1003, 169] on body "Aplicando filtros Pop-up bloqueado! Seu navegador bloqueou automáticamente a ab…" at bounding box center [784, 375] width 1568 height 751
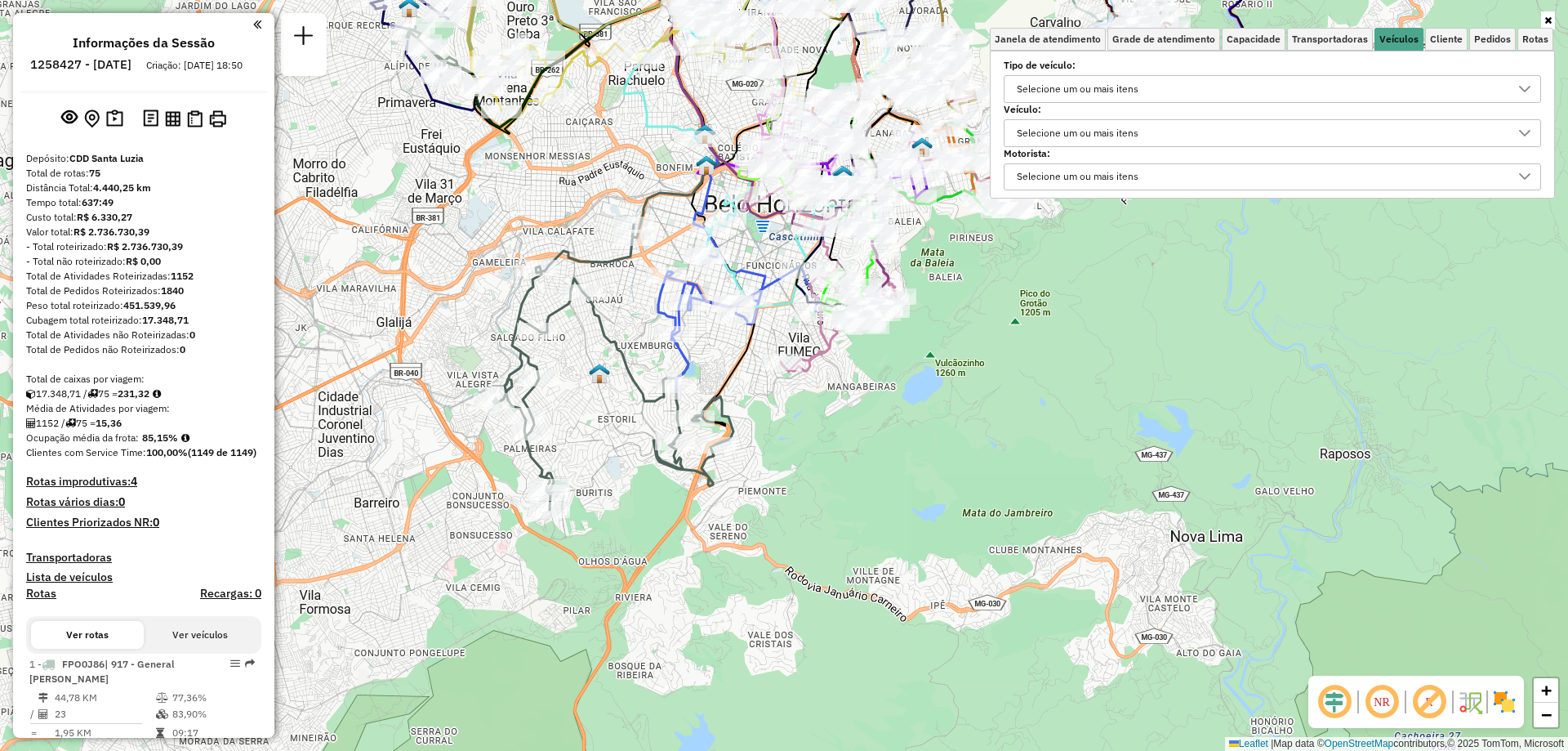
click at [1092, 110] on label "Veículo:" at bounding box center [1272, 109] width 537 height 14
click at [1097, 132] on div "Selecione um ou mais itens" at bounding box center [1077, 133] width 133 height 26
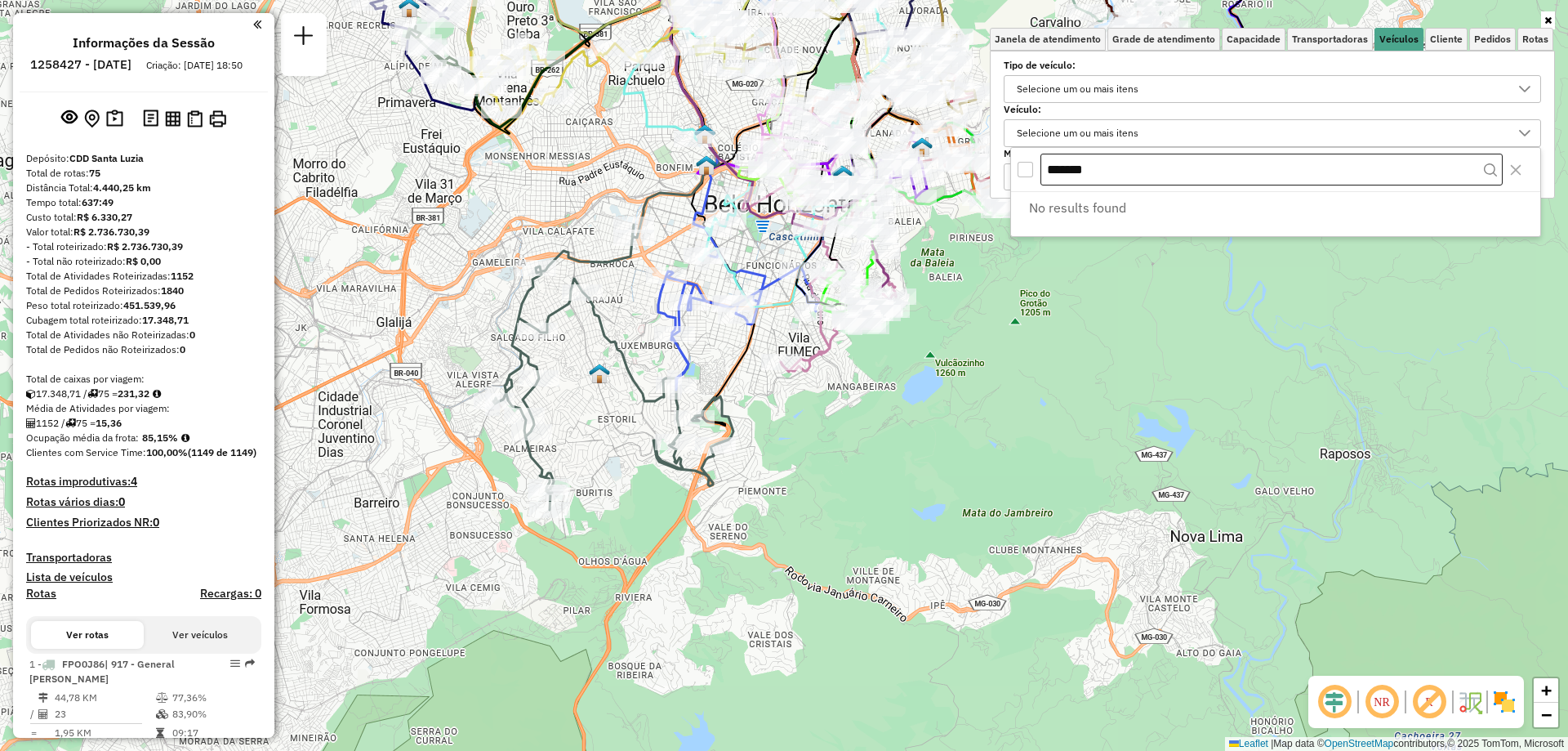
click at [1092, 175] on input "*******" at bounding box center [1271, 170] width 462 height 33
type input "*******"
click at [1095, 200] on span "BHQ7H81" at bounding box center [1081, 207] width 60 height 19
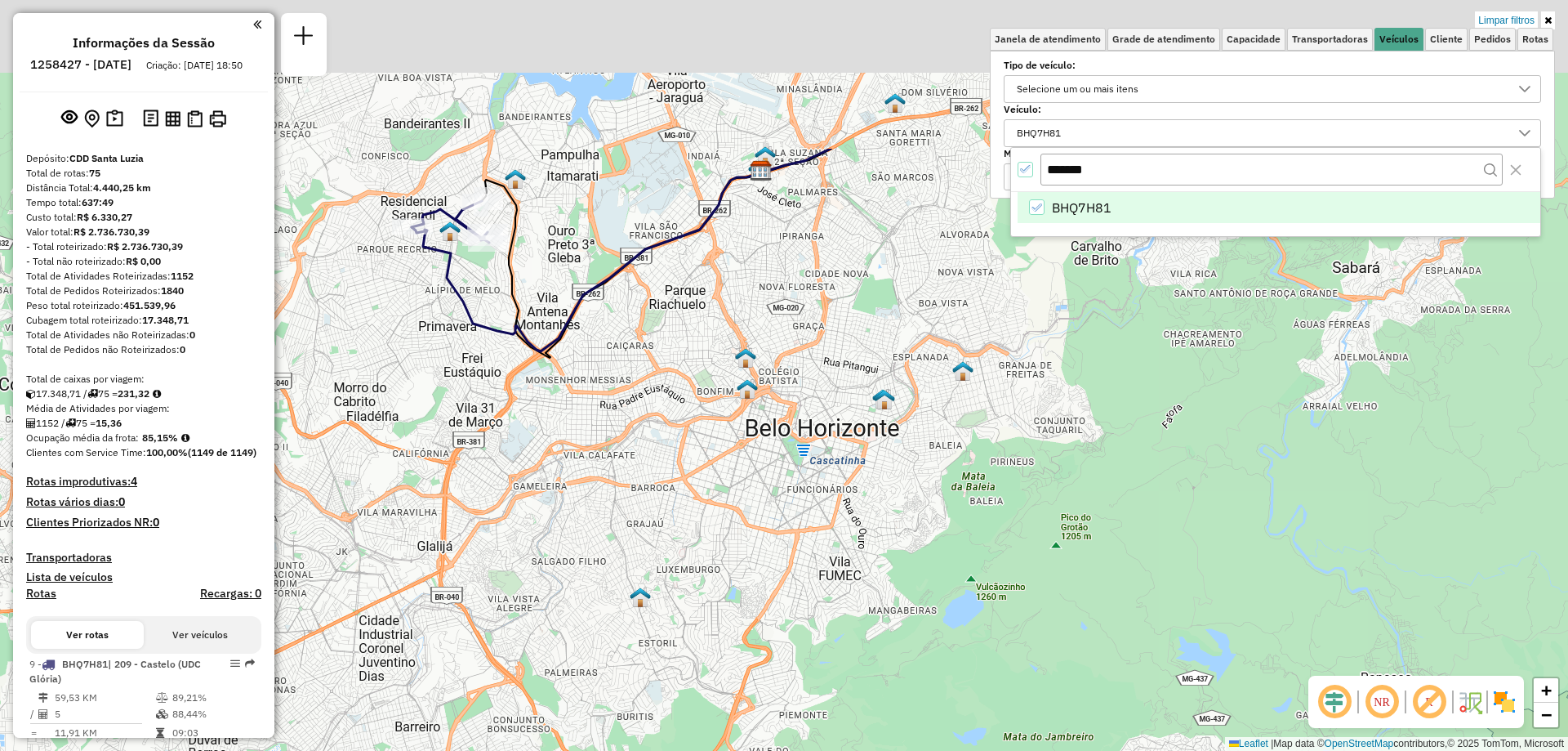
drag, startPoint x: 697, startPoint y: 351, endPoint x: 765, endPoint y: 615, distance: 272.6
click at [760, 612] on div "Limpar filtros Janela de atendimento Grade de atendimento Capacidade Transporta…" at bounding box center [784, 375] width 1568 height 751
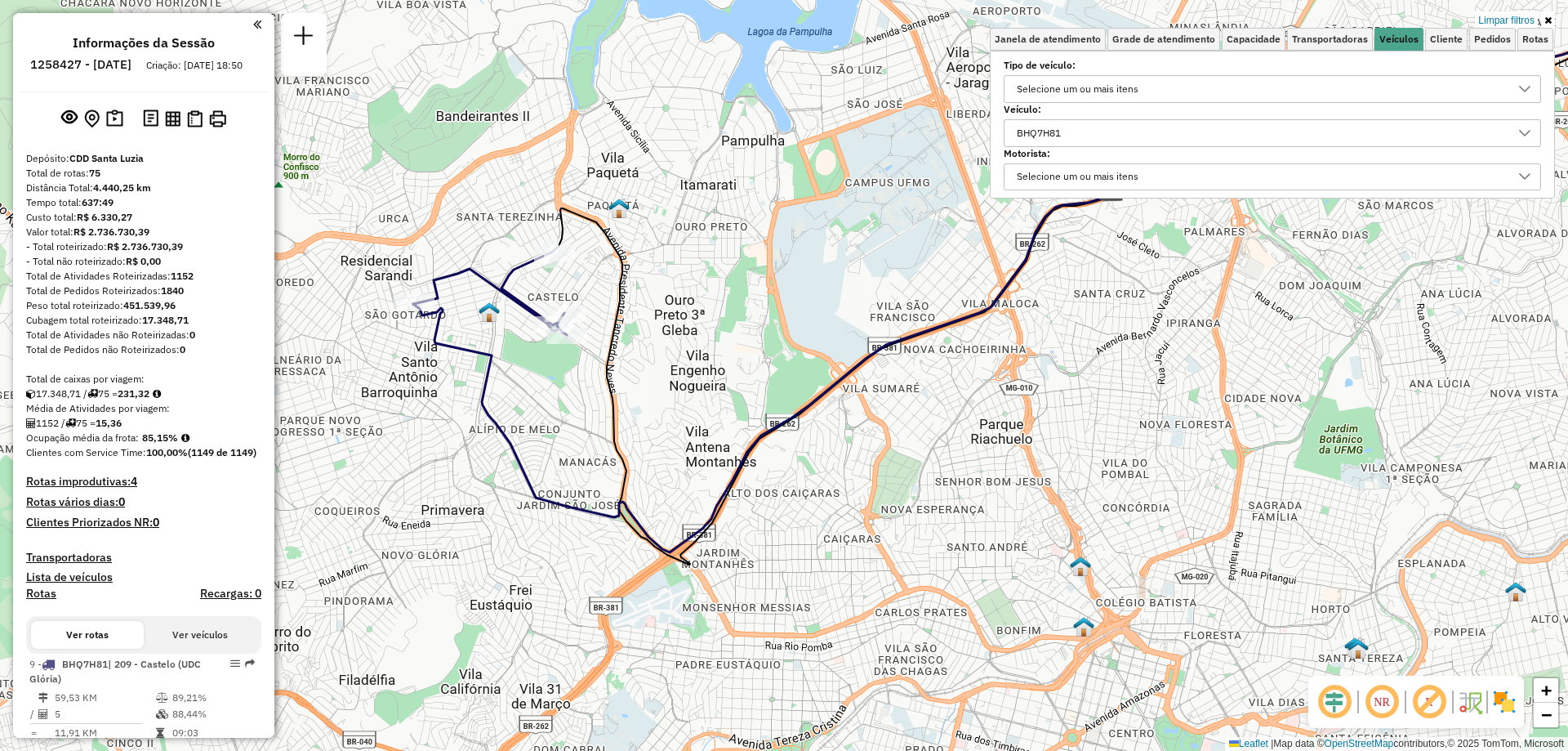
click at [1059, 144] on div "BHQ7H81" at bounding box center [1039, 133] width 56 height 26
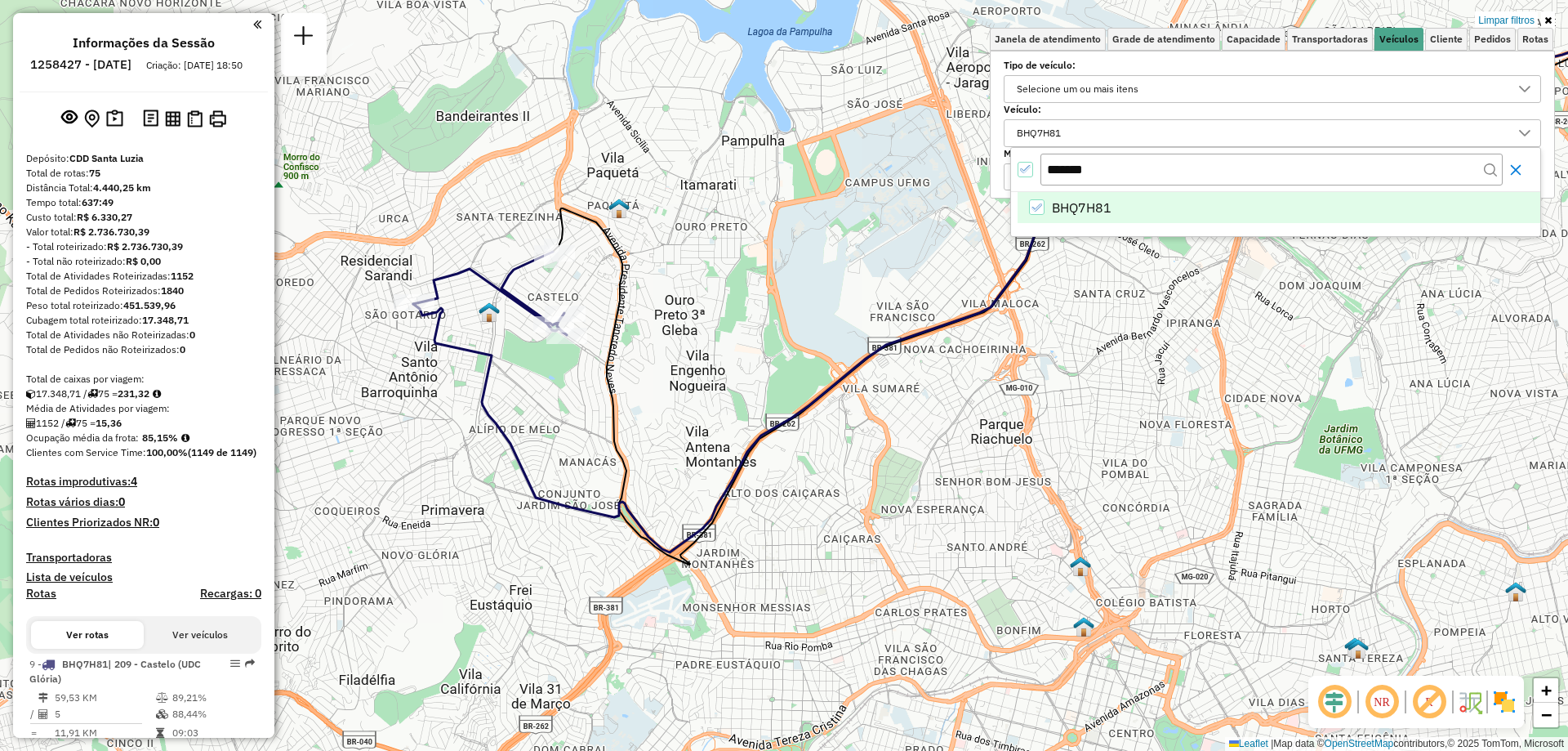
click at [1520, 171] on icon "Close" at bounding box center [1515, 169] width 13 height 13
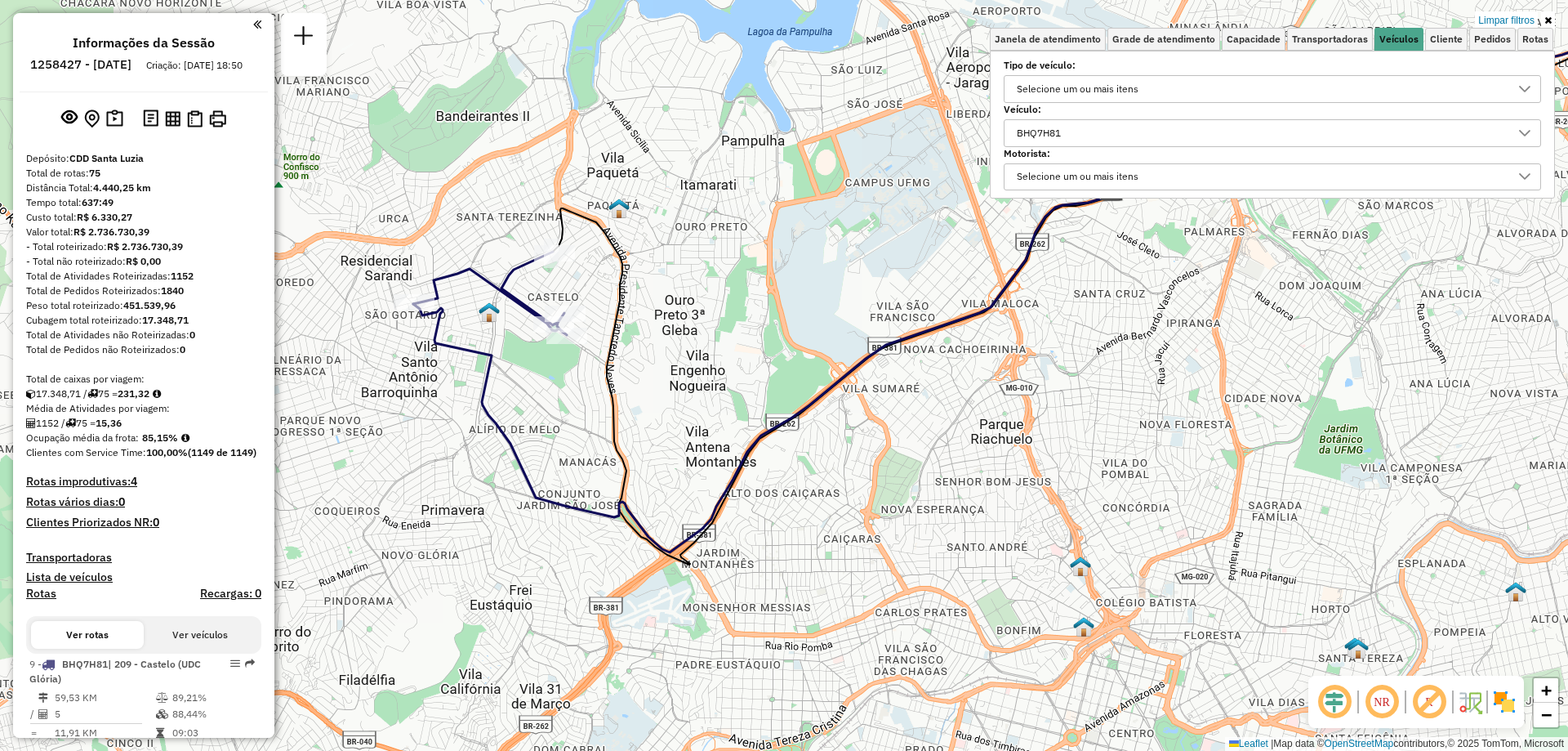
click at [1086, 122] on div "BHQ7H81" at bounding box center [1260, 133] width 498 height 26
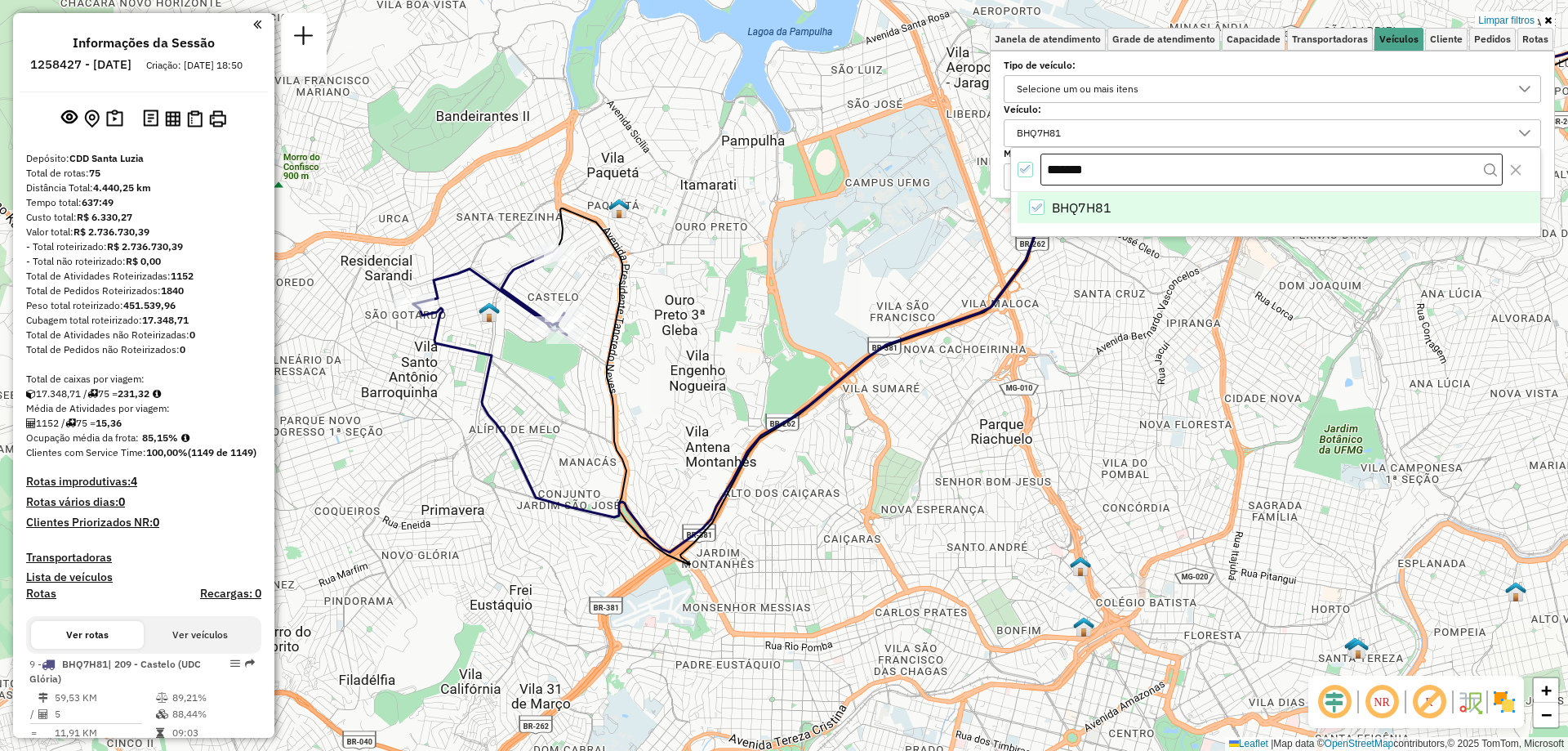
click at [1093, 172] on input "*******" at bounding box center [1271, 170] width 462 height 33
click at [1039, 199] on div "BHQ7H81" at bounding box center [1036, 207] width 15 height 15
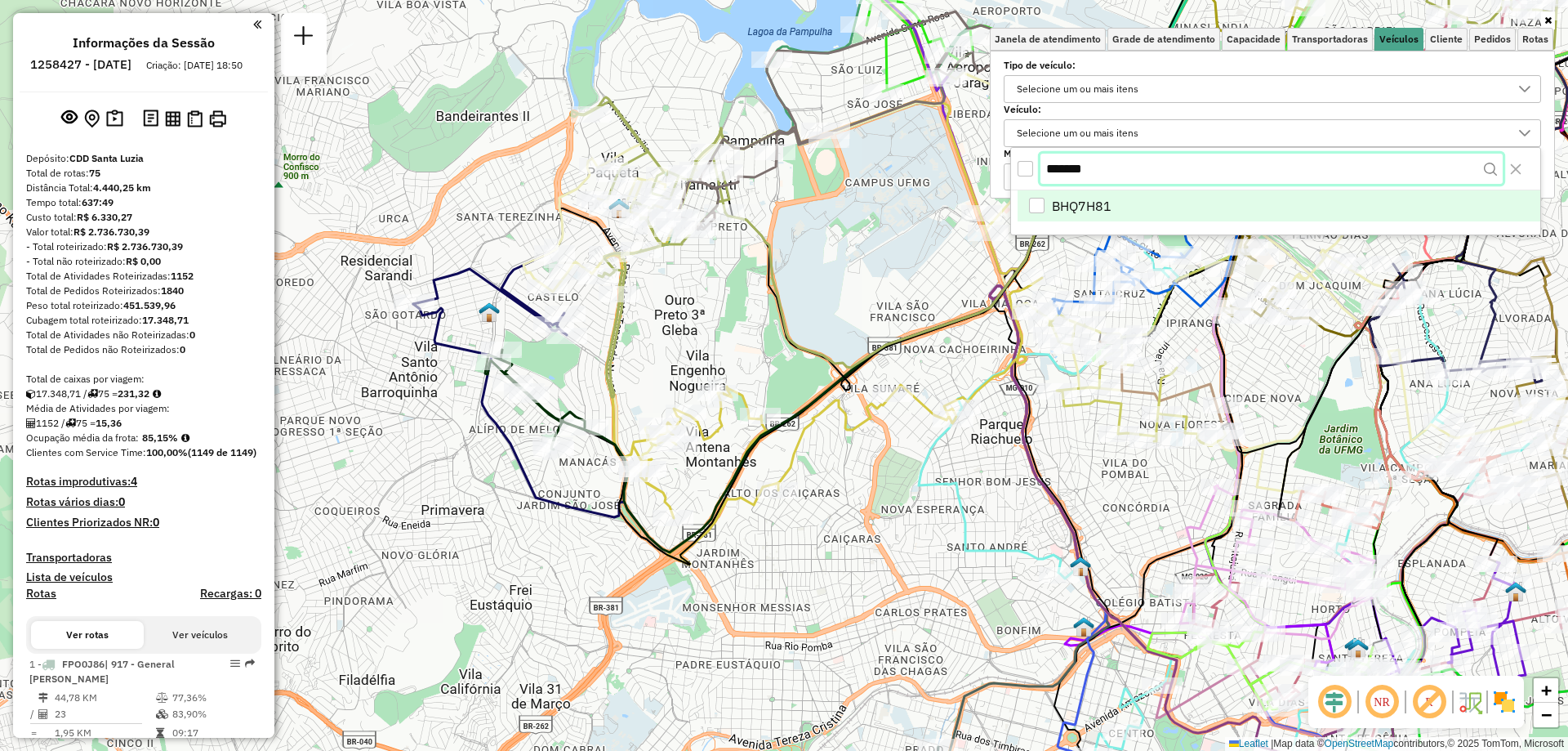
click at [1144, 166] on input "*******" at bounding box center [1271, 169] width 462 height 31
paste input "text"
type input "*******"
click at [1083, 201] on span "RMY2F10" at bounding box center [1080, 207] width 58 height 19
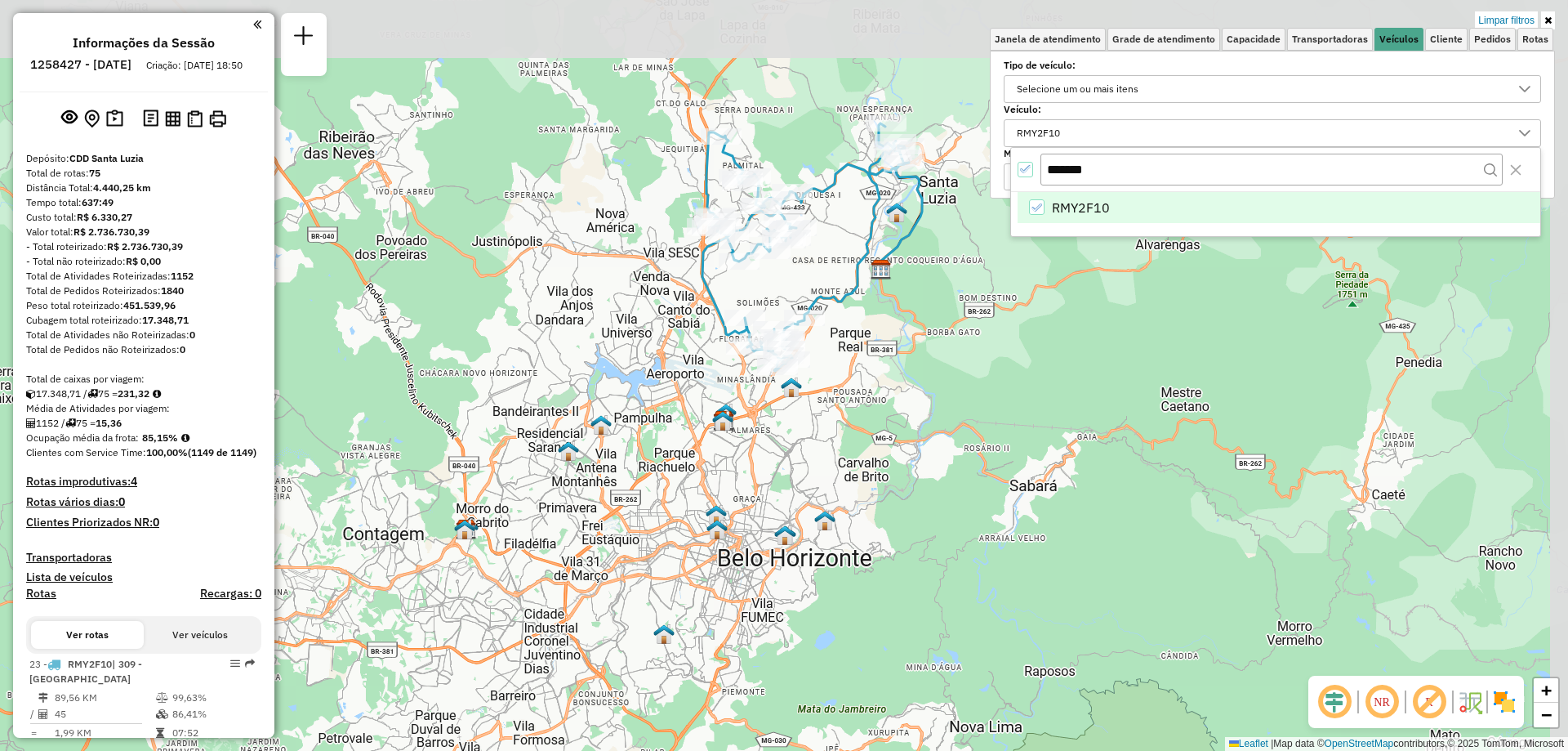
drag, startPoint x: 851, startPoint y: 76, endPoint x: 828, endPoint y: 190, distance: 116.3
click at [828, 190] on icon at bounding box center [806, 247] width 207 height 248
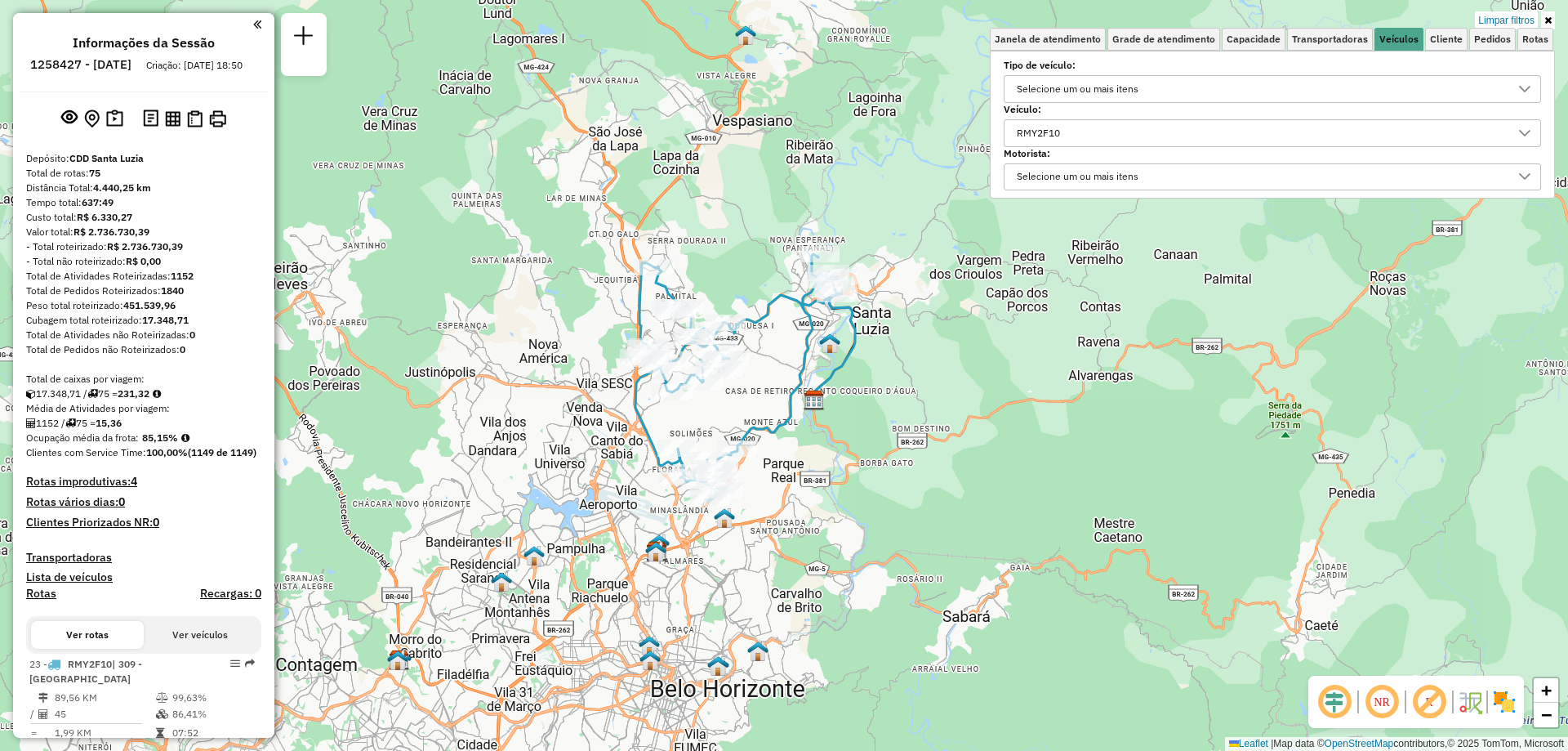
drag, startPoint x: 829, startPoint y: 301, endPoint x: 762, endPoint y: 432, distance: 147.1
click at [762, 432] on icon at bounding box center [738, 378] width 207 height 248
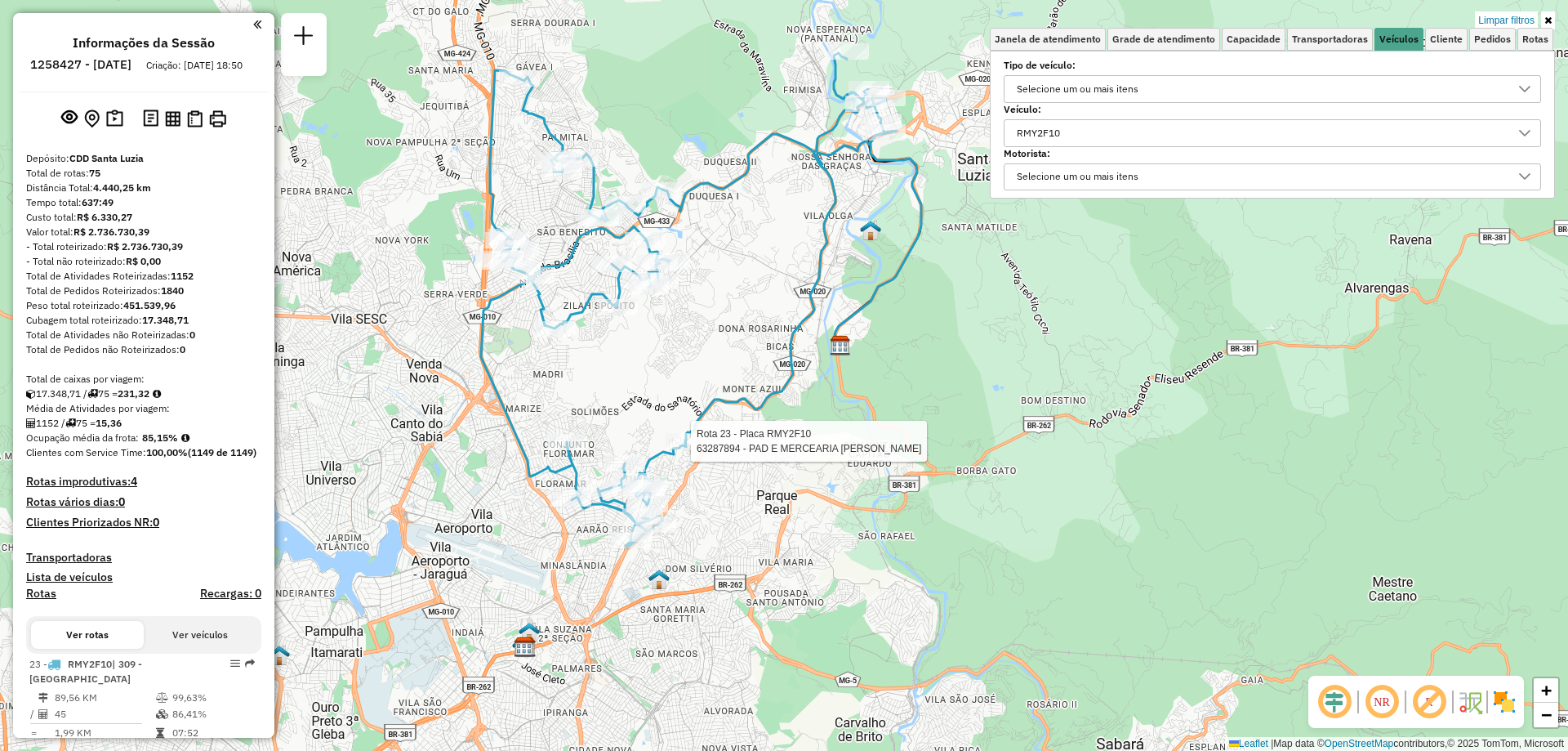
drag, startPoint x: 735, startPoint y: 446, endPoint x: 719, endPoint y: 265, distance: 181.7
click at [719, 265] on div "Rota 23 - Placa RMY2F10 63287894 - PAD E MERCEARIA JM Limpar filtros Janela de …" at bounding box center [784, 375] width 1568 height 751
click at [1103, 130] on div "RMY2F10" at bounding box center [1260, 133] width 498 height 26
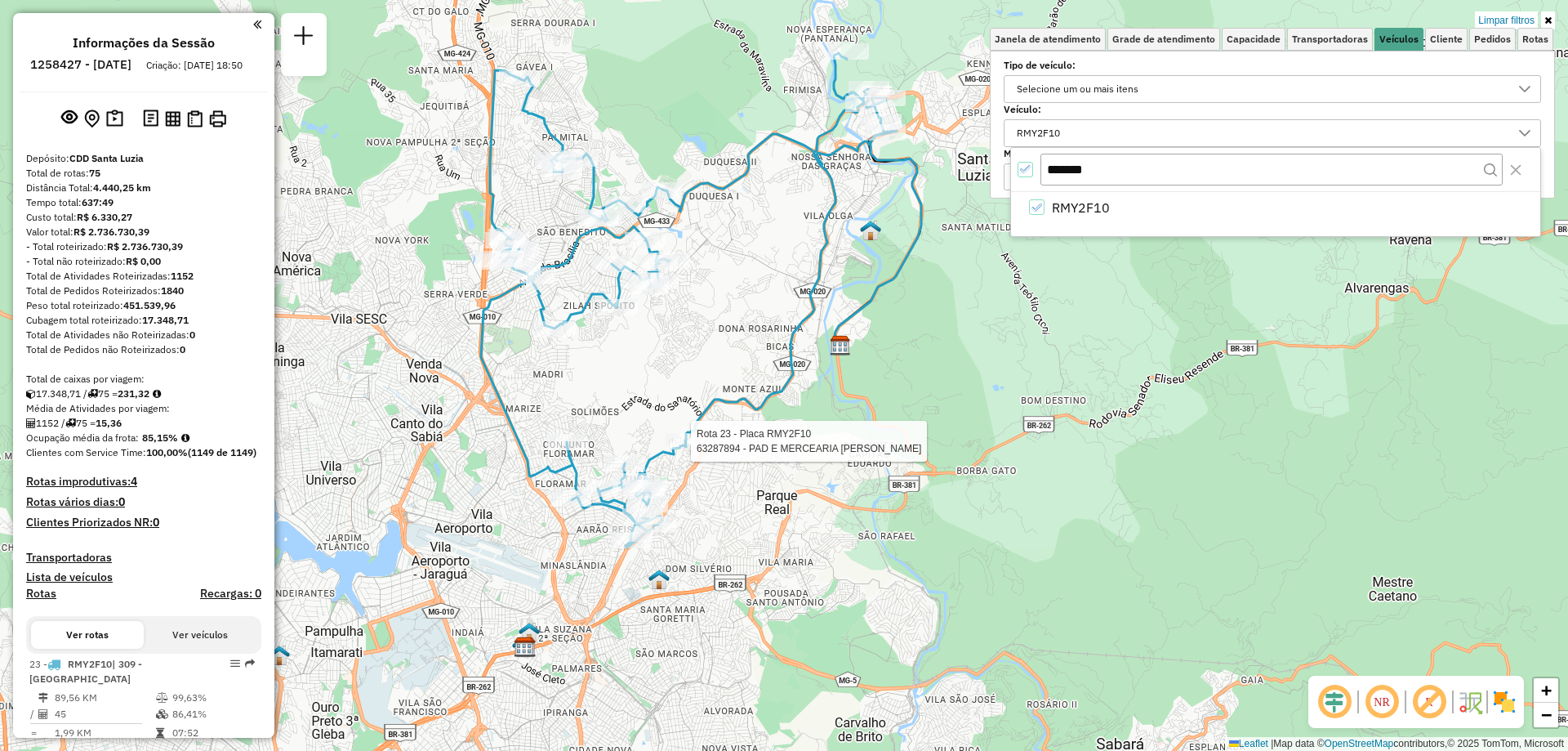
click at [1103, 130] on div "RMY2F10" at bounding box center [1260, 133] width 498 height 26
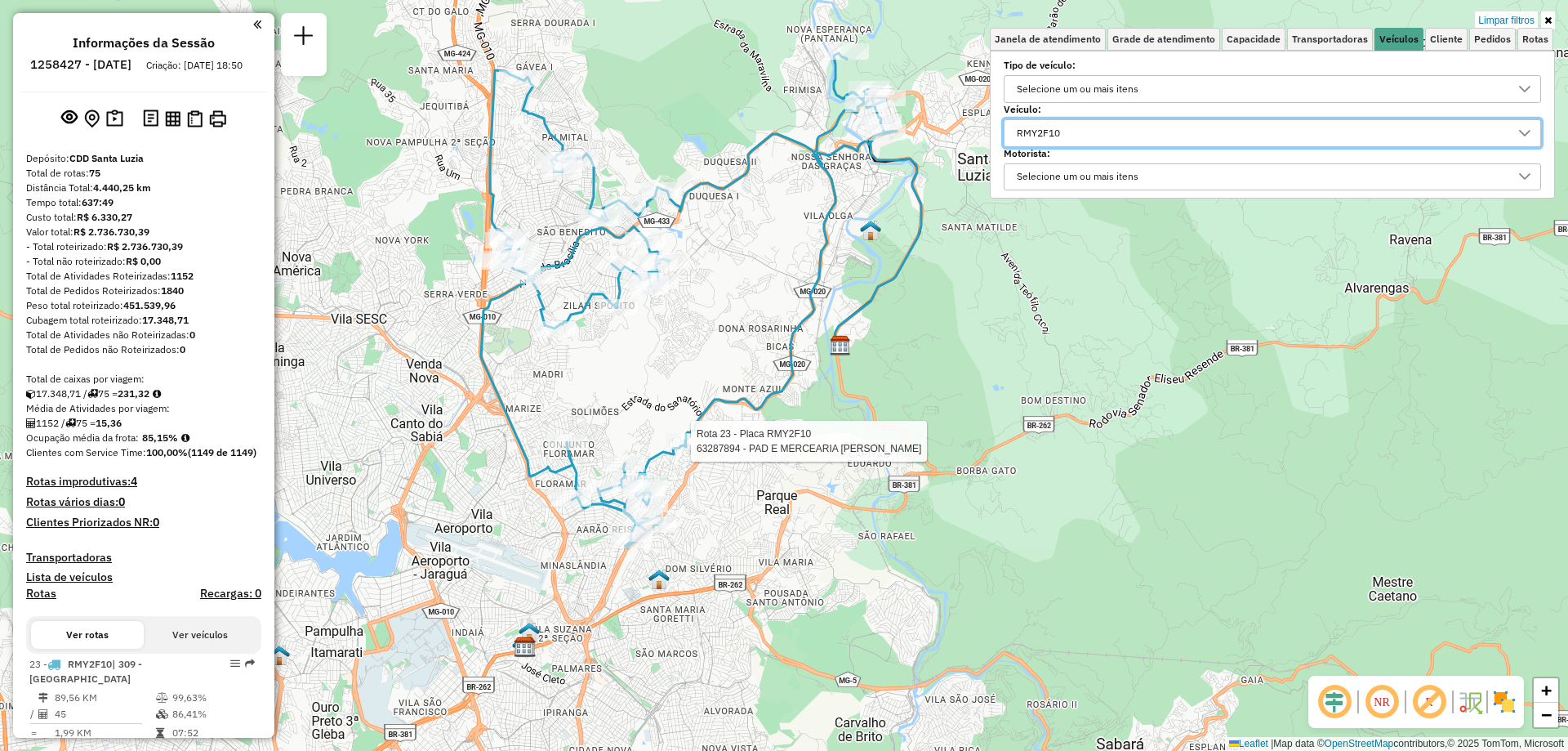
click at [1103, 136] on div "RMY2F10" at bounding box center [1260, 133] width 498 height 26
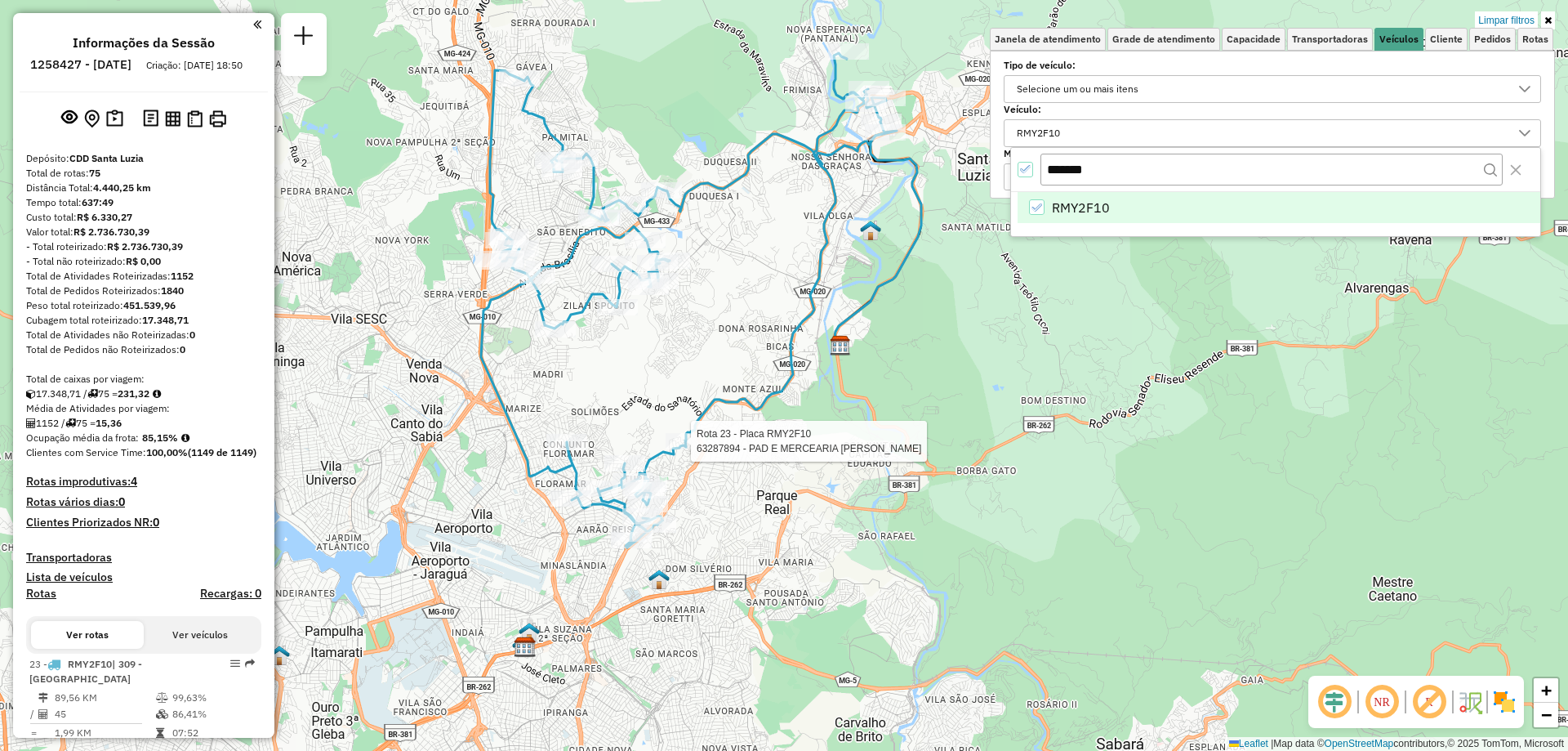
drag, startPoint x: 1061, startPoint y: 162, endPoint x: 1012, endPoint y: 159, distance: 49.1
click at [1012, 159] on div "*******" at bounding box center [1275, 170] width 529 height 44
type input "*******"
click at [1050, 199] on li "FZE7D33" at bounding box center [1278, 207] width 523 height 31
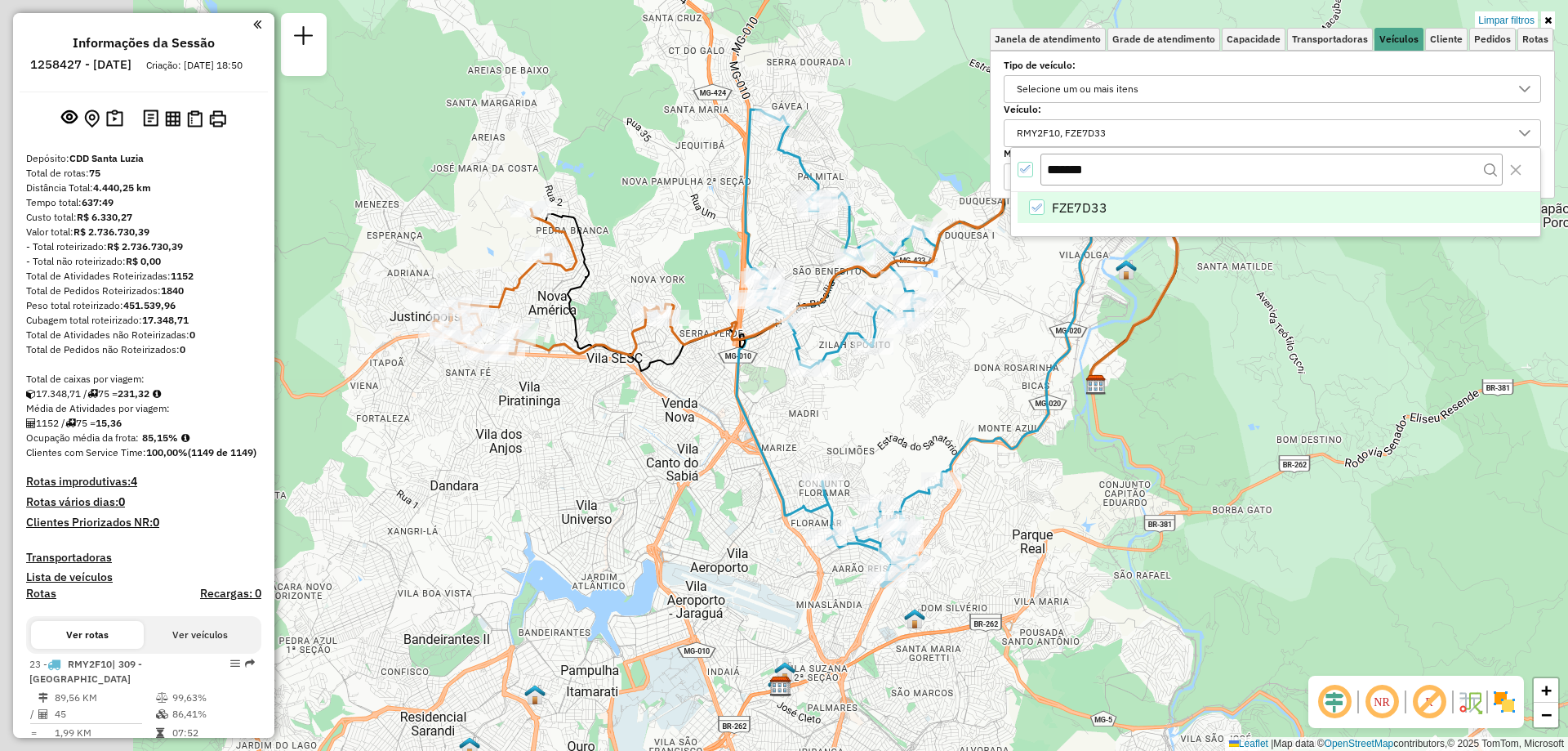
drag, startPoint x: 746, startPoint y: 377, endPoint x: 1023, endPoint y: 409, distance: 278.8
click at [1005, 414] on div "Limpar filtros Janela de atendimento Grade de atendimento Capacidade Transporta…" at bounding box center [784, 375] width 1568 height 751
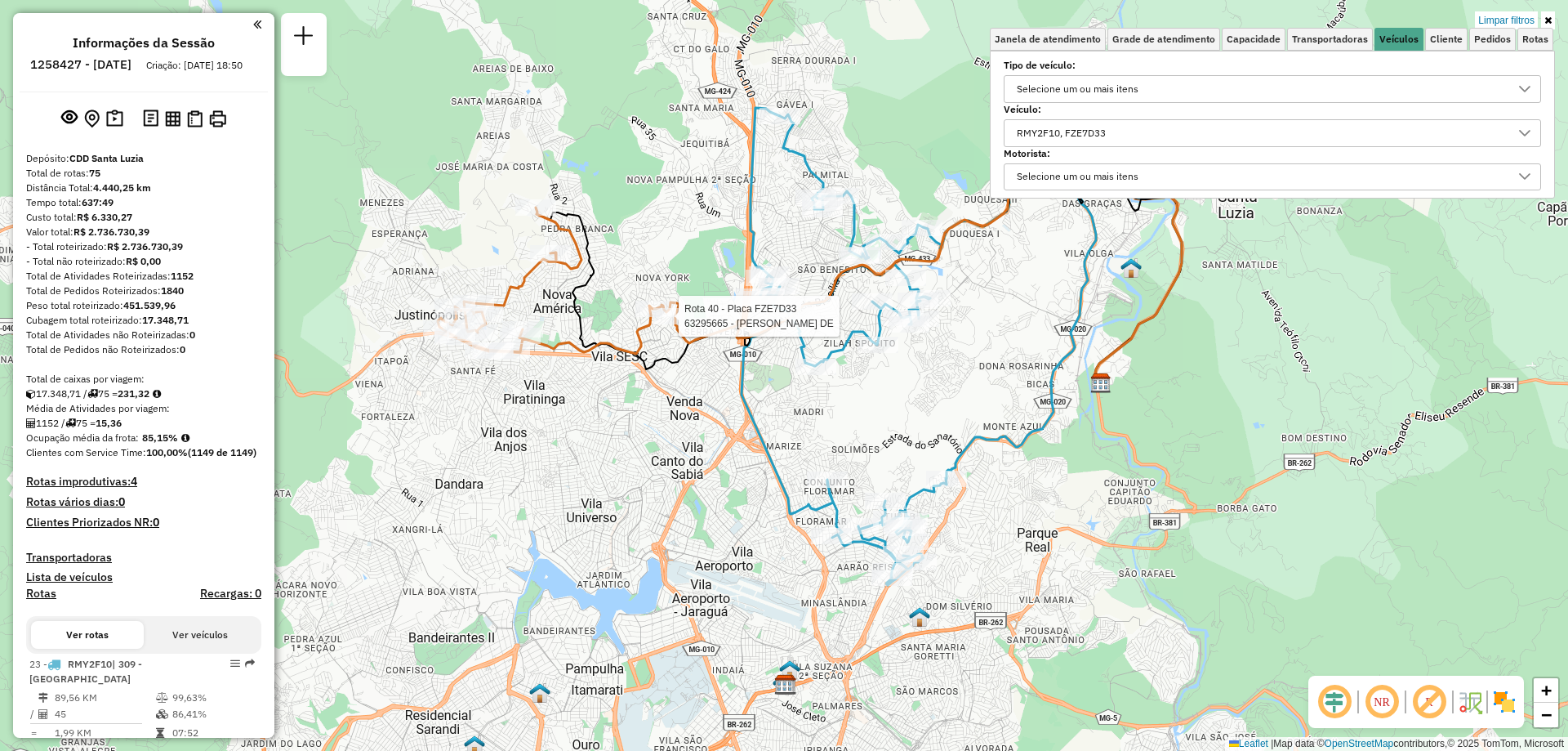
select select "**********"
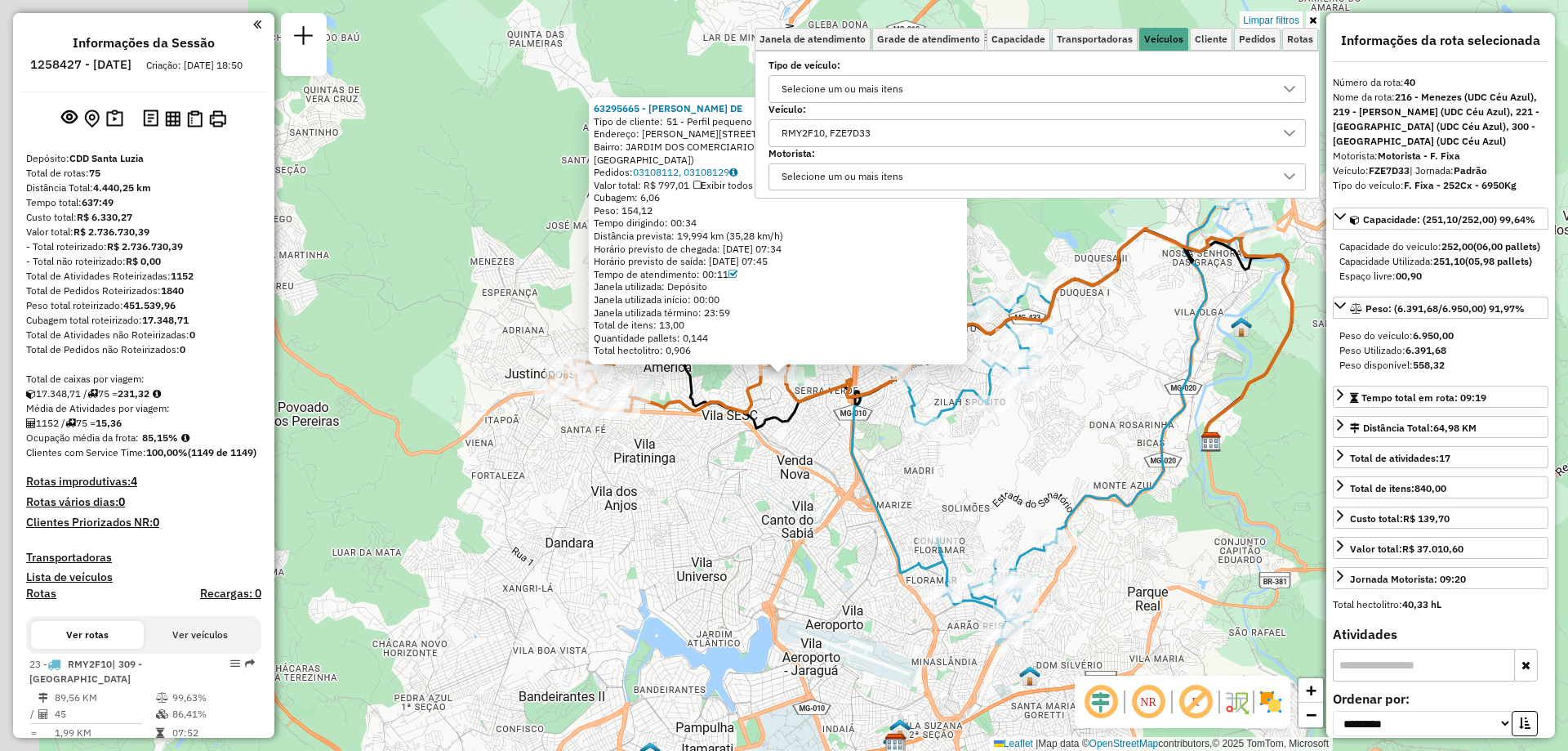
scroll to position [200, 0]
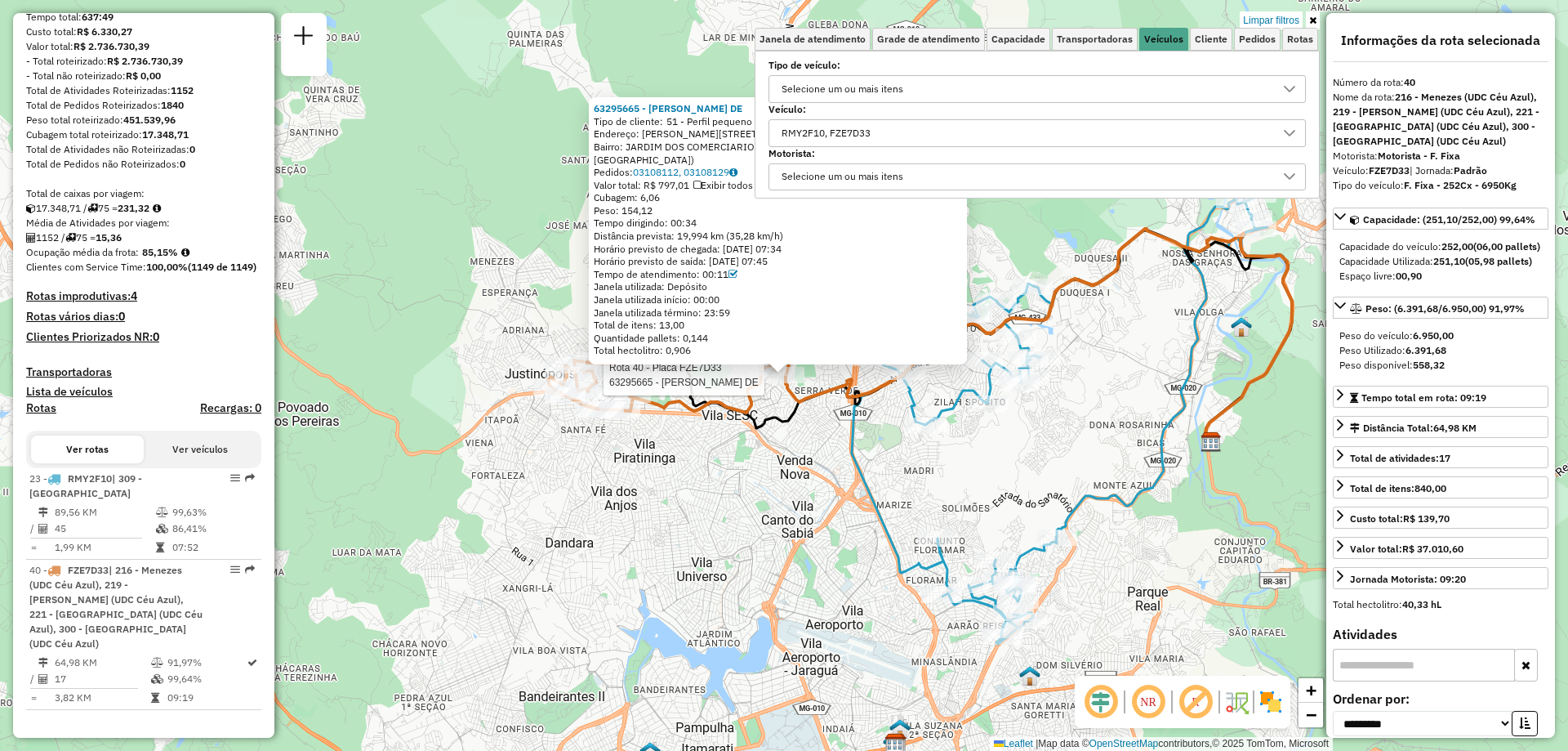
click at [914, 129] on div "RMY2F10, FZE7D33" at bounding box center [1025, 133] width 498 height 26
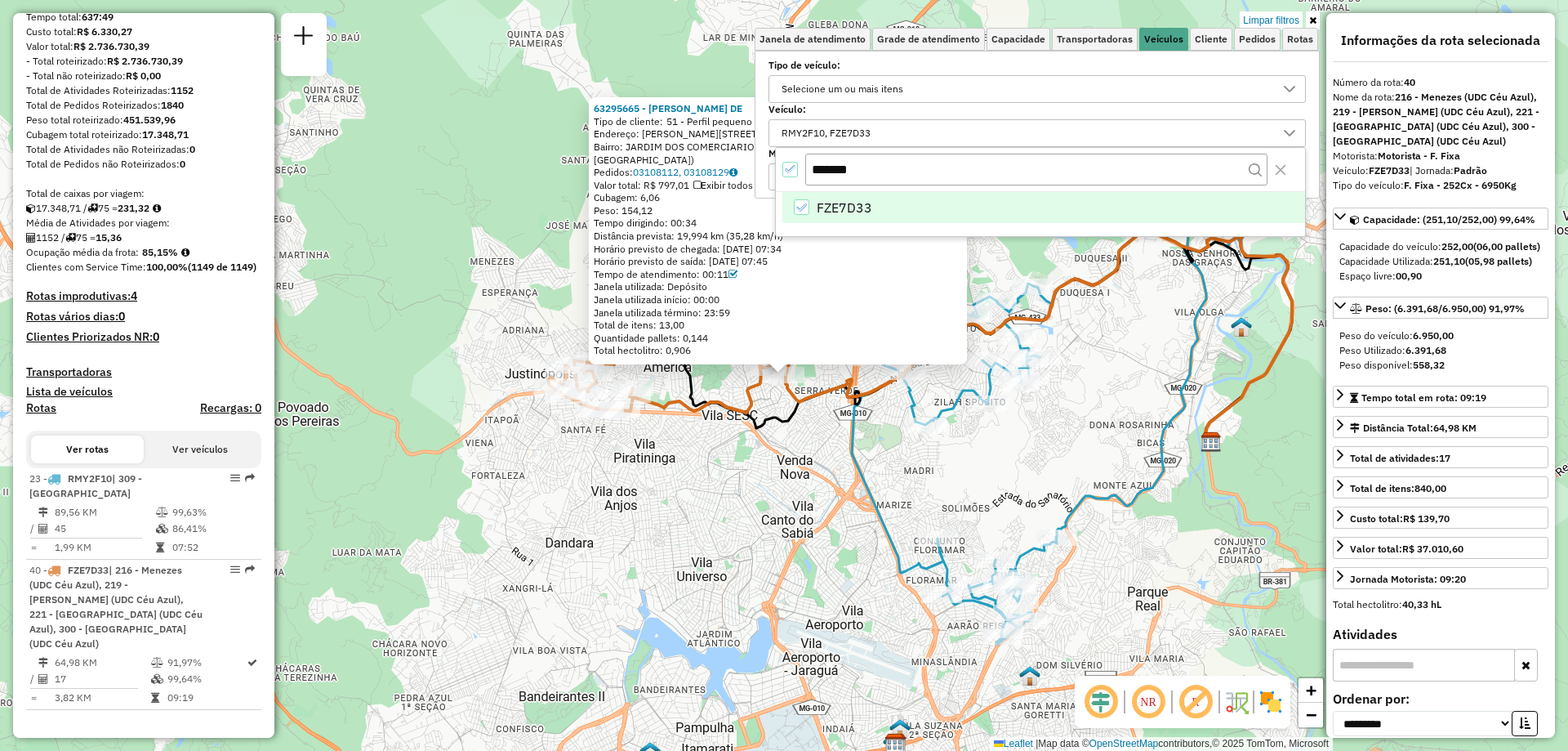
drag, startPoint x: 902, startPoint y: 172, endPoint x: 614, endPoint y: 171, distance: 288.0
click at [616, 171] on body "Aplicando filtros Pop-up bloqueado! Seu navegador bloqueou automáticamente a ab…" at bounding box center [784, 375] width 1568 height 751
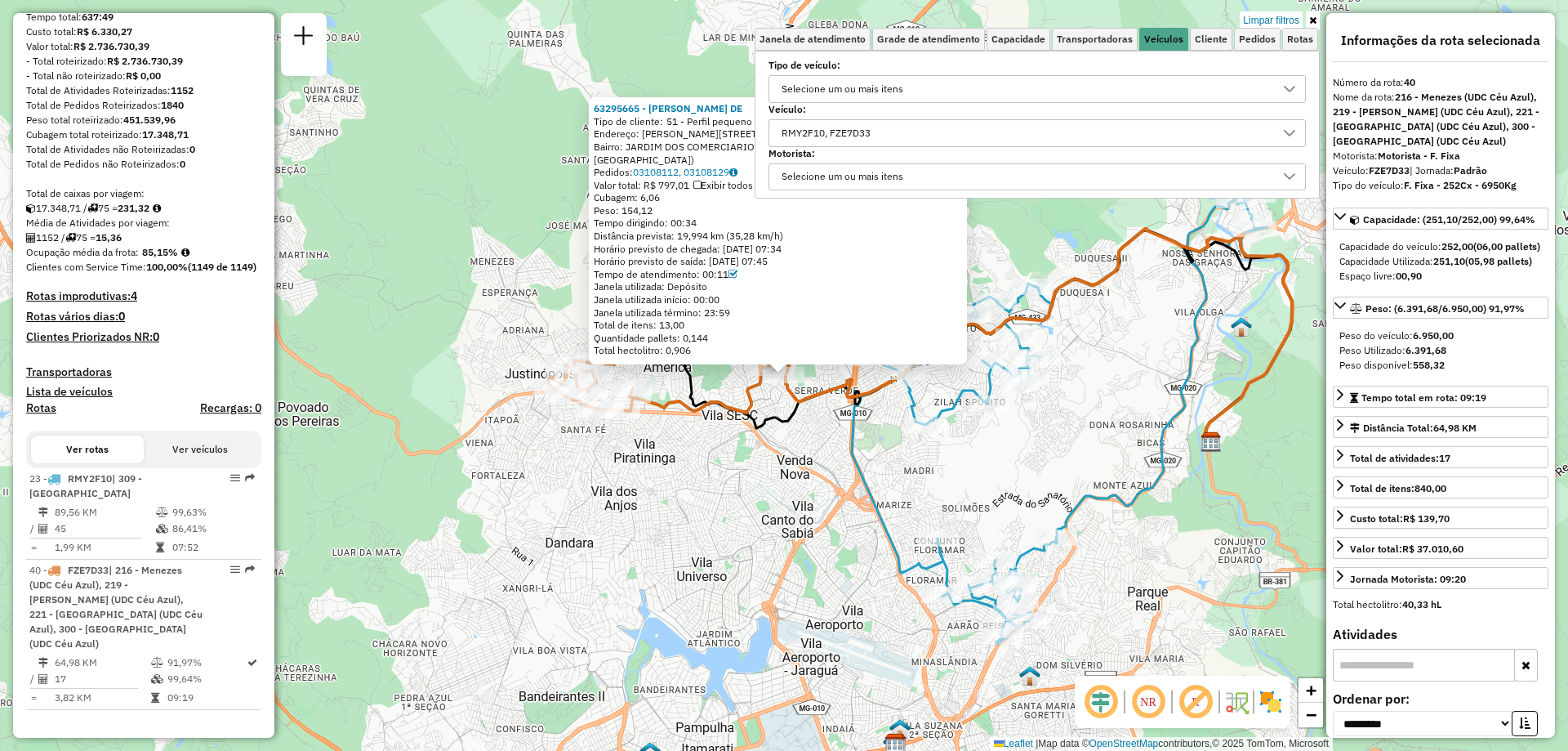
click at [971, 136] on div "RMY2F10, FZE7D33" at bounding box center [1025, 133] width 498 height 26
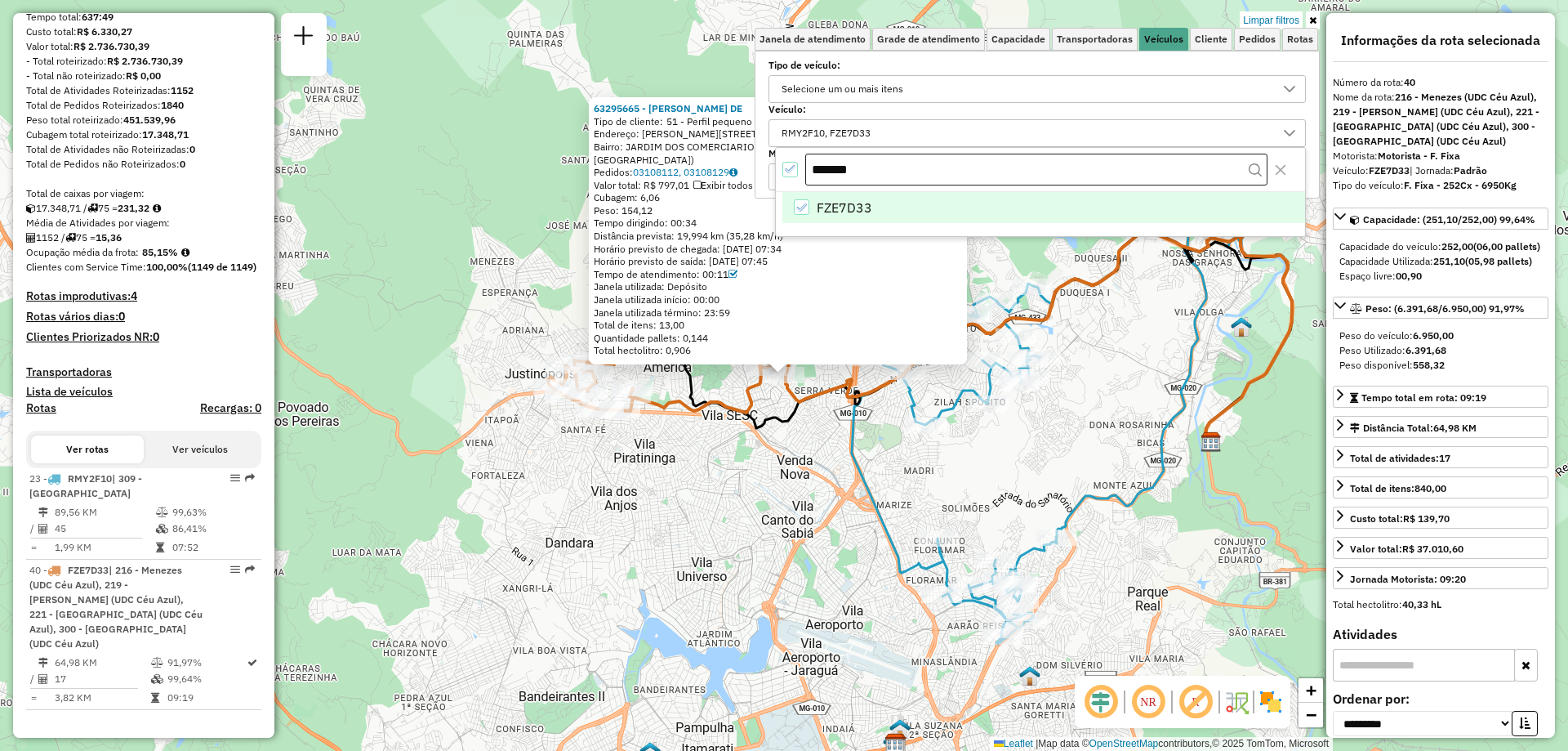
click at [835, 170] on input "*******" at bounding box center [1035, 170] width 462 height 33
type input "*******"
click at [803, 203] on div "GCQ3D62" at bounding box center [801, 207] width 15 height 15
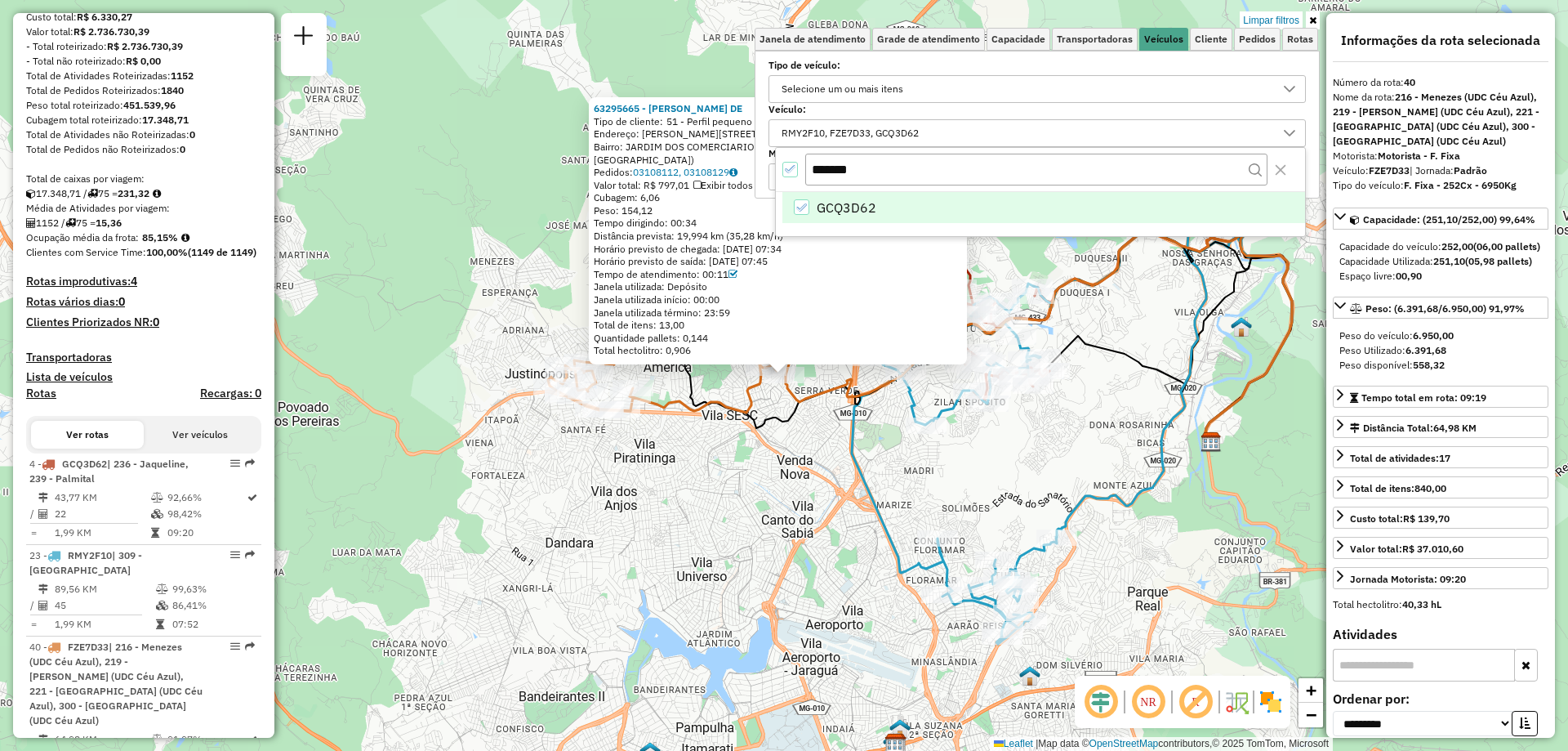
click at [799, 207] on icon "GCQ3D62" at bounding box center [801, 208] width 12 height 12
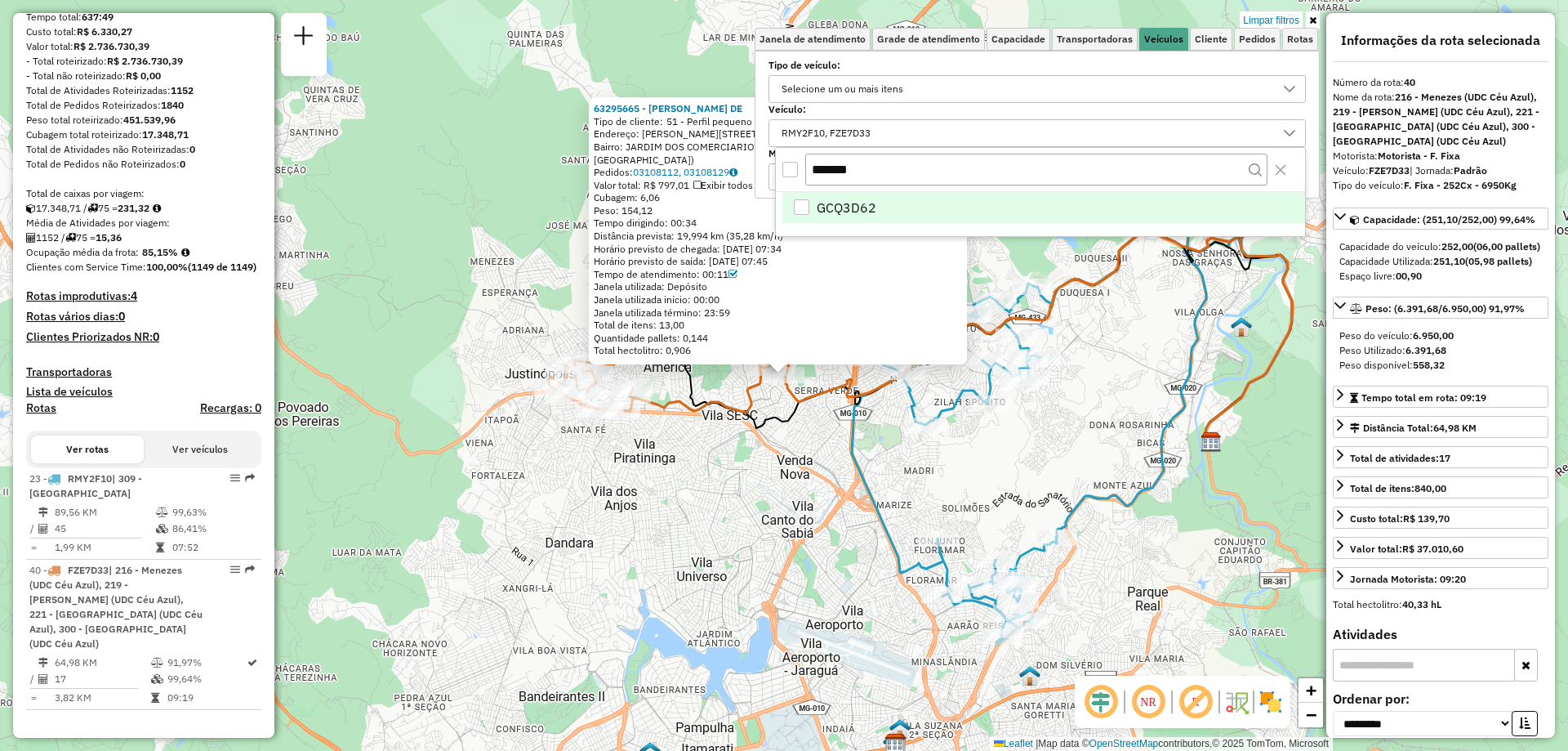
click at [809, 209] on div "GCQ3D62" at bounding box center [801, 207] width 16 height 16
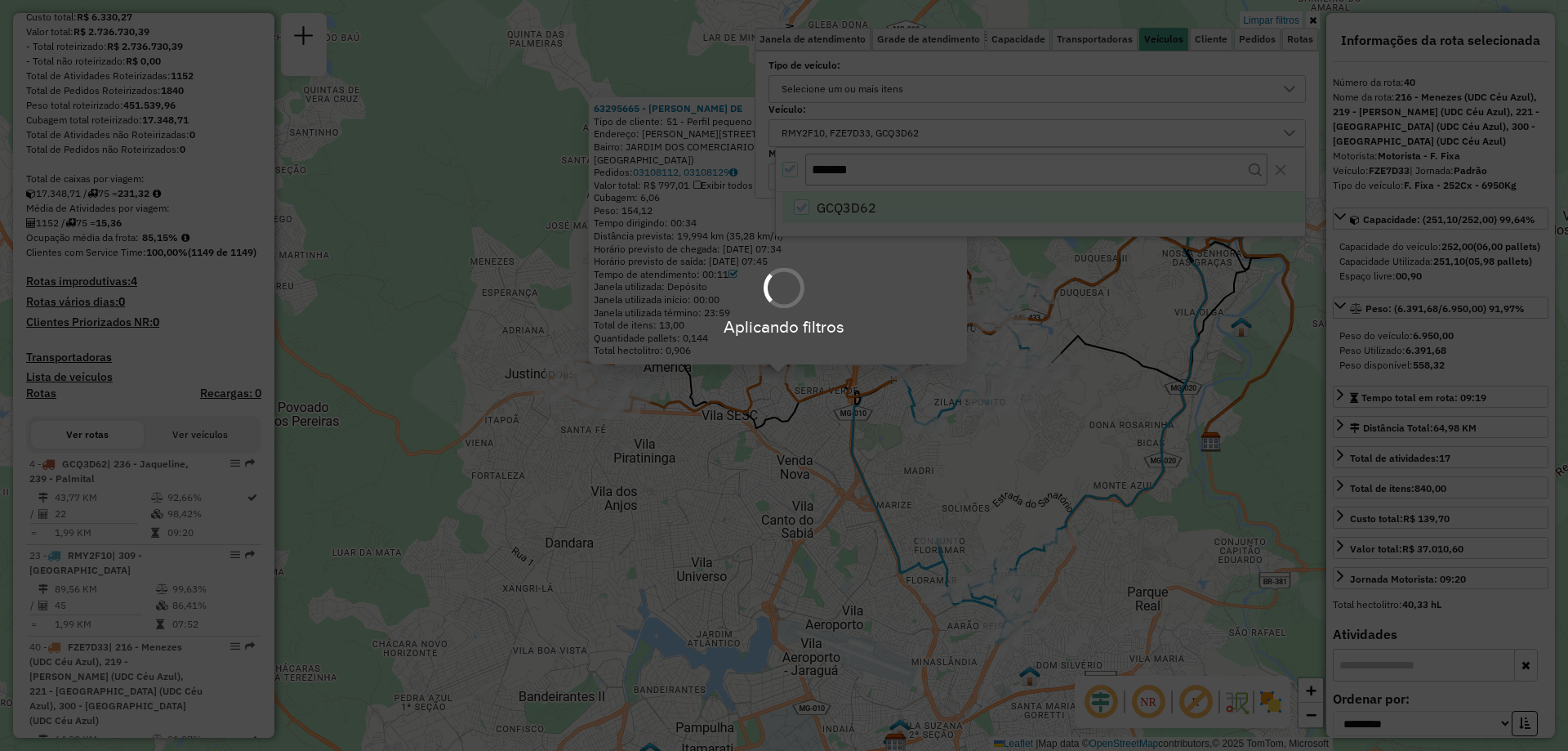
click at [808, 208] on div "Aplicando filtros" at bounding box center [784, 375] width 1568 height 751
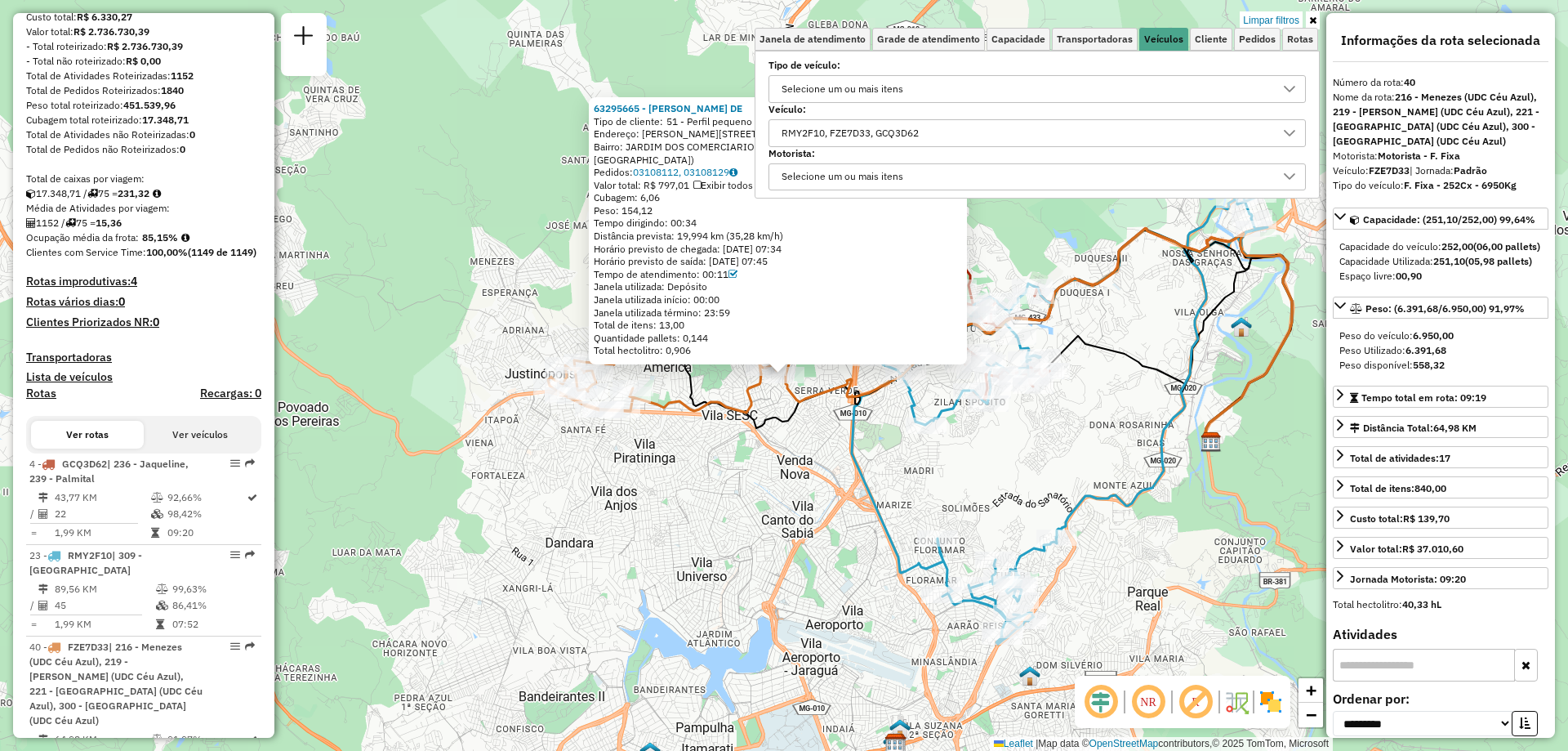
click at [1316, 19] on link at bounding box center [1312, 20] width 14 height 18
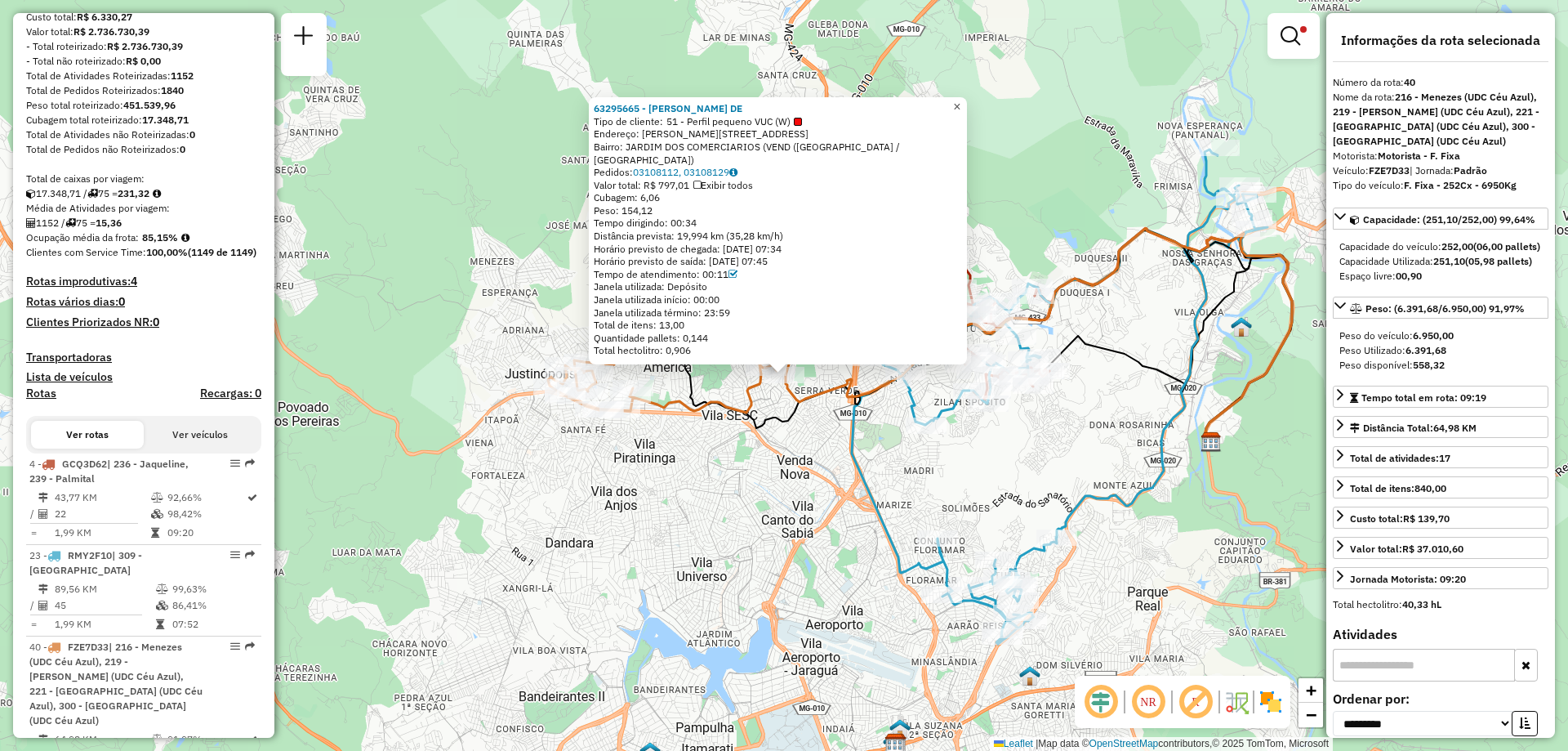
click at [960, 113] on span "×" at bounding box center [956, 106] width 8 height 14
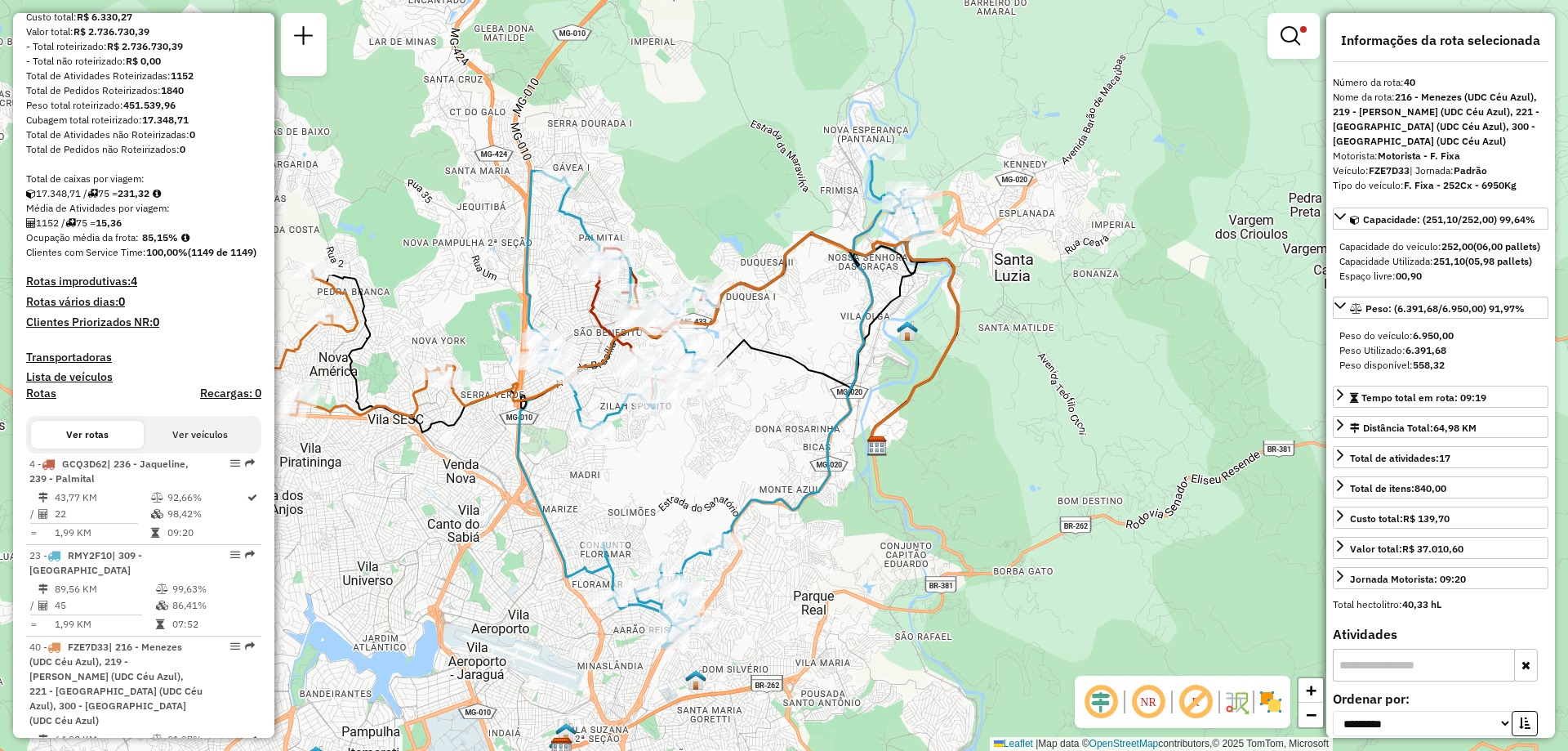
drag, startPoint x: 1121, startPoint y: 306, endPoint x: 786, endPoint y: 309, distance: 335.0
click at [786, 309] on div "Limpar filtros Janela de atendimento Grade de atendimento Capacidade Transporta…" at bounding box center [784, 375] width 1568 height 751
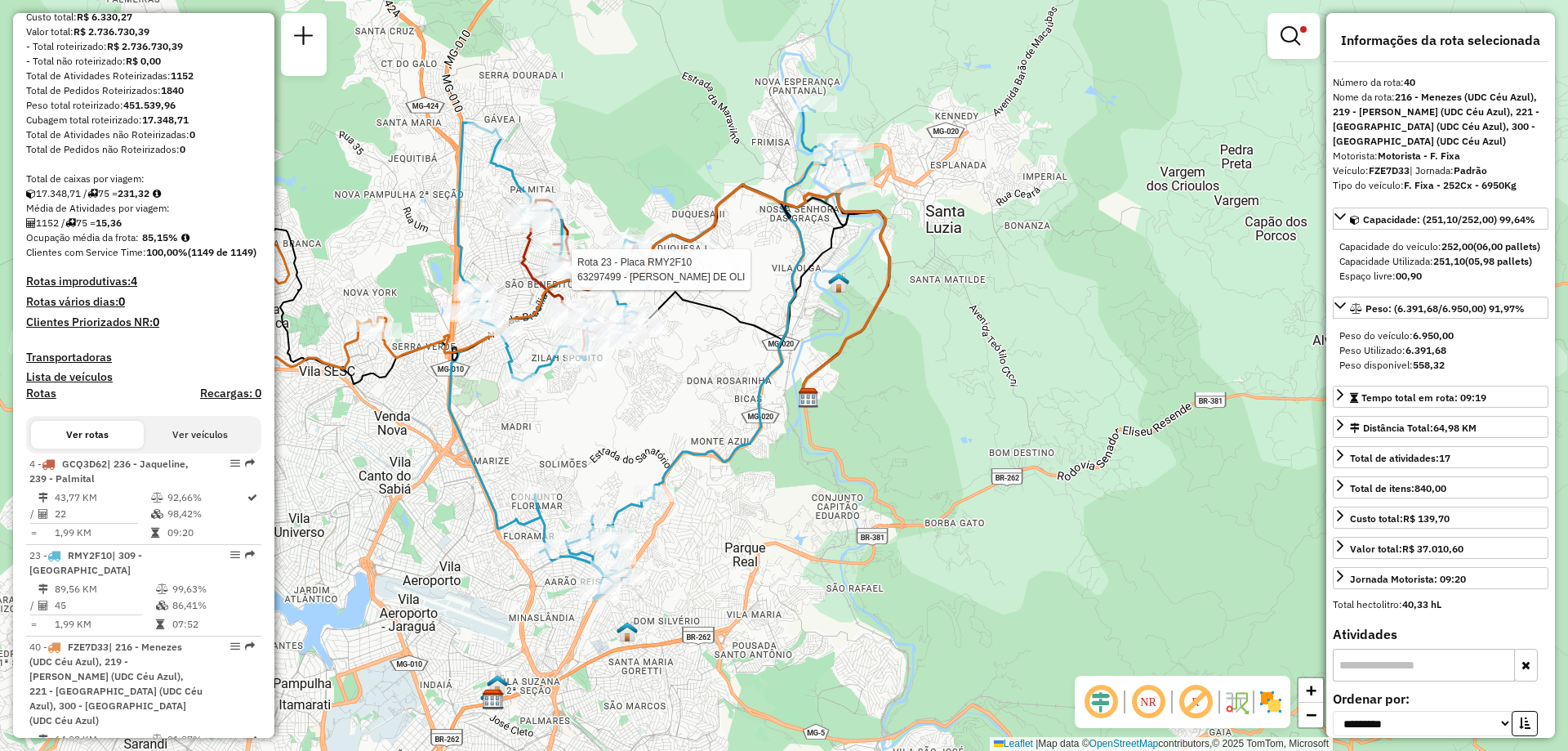
drag, startPoint x: 826, startPoint y: 210, endPoint x: 877, endPoint y: 256, distance: 68.7
click at [876, 255] on icon at bounding box center [566, 291] width 646 height 211
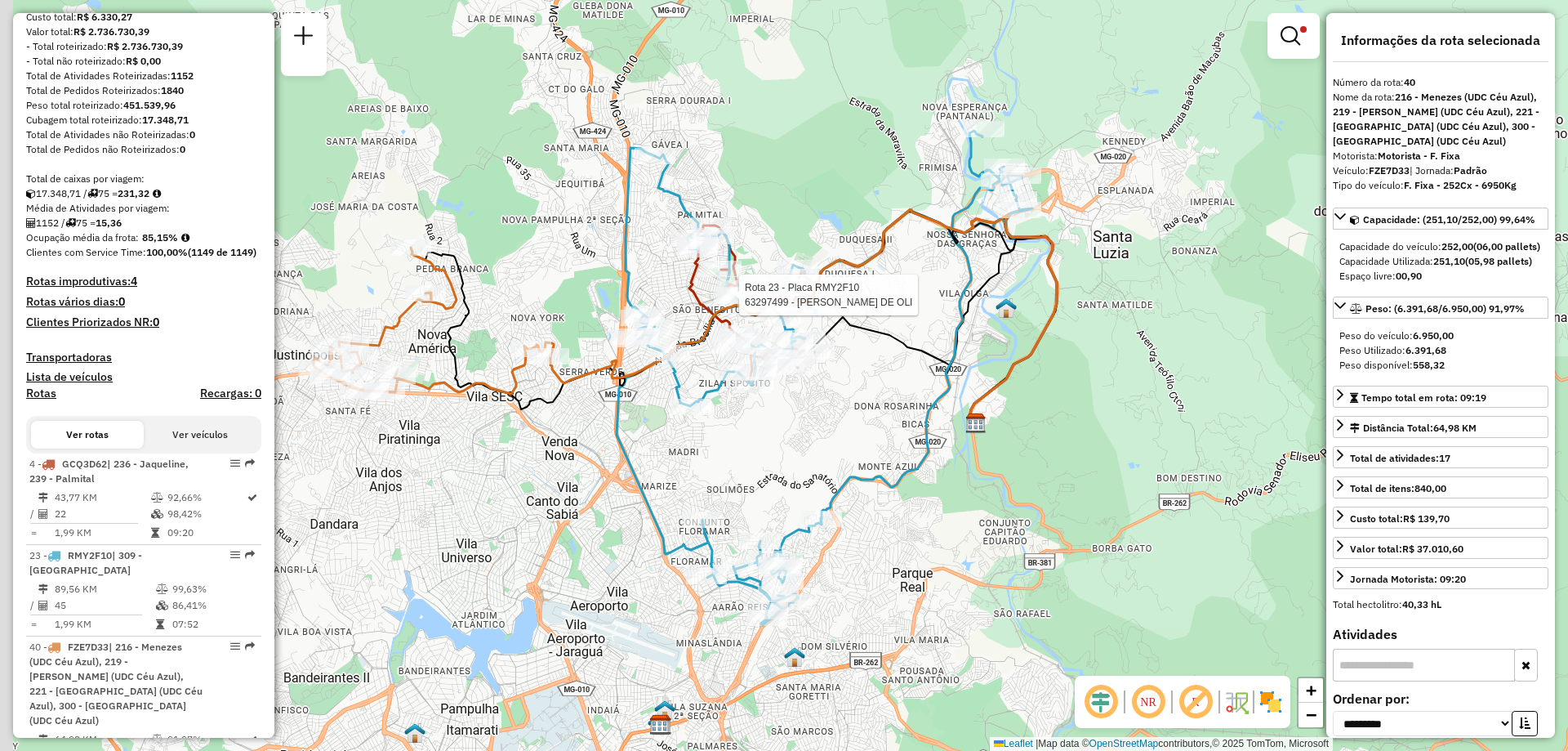
drag, startPoint x: 880, startPoint y: 258, endPoint x: 1049, endPoint y: 251, distance: 169.1
click at [1049, 251] on div "Rota 23 - Placa RMY2F10 63297499 - JEOVAH MENDES DE OLI Limpar filtros Janela d…" at bounding box center [784, 375] width 1568 height 751
